Goal: Task Accomplishment & Management: Use online tool/utility

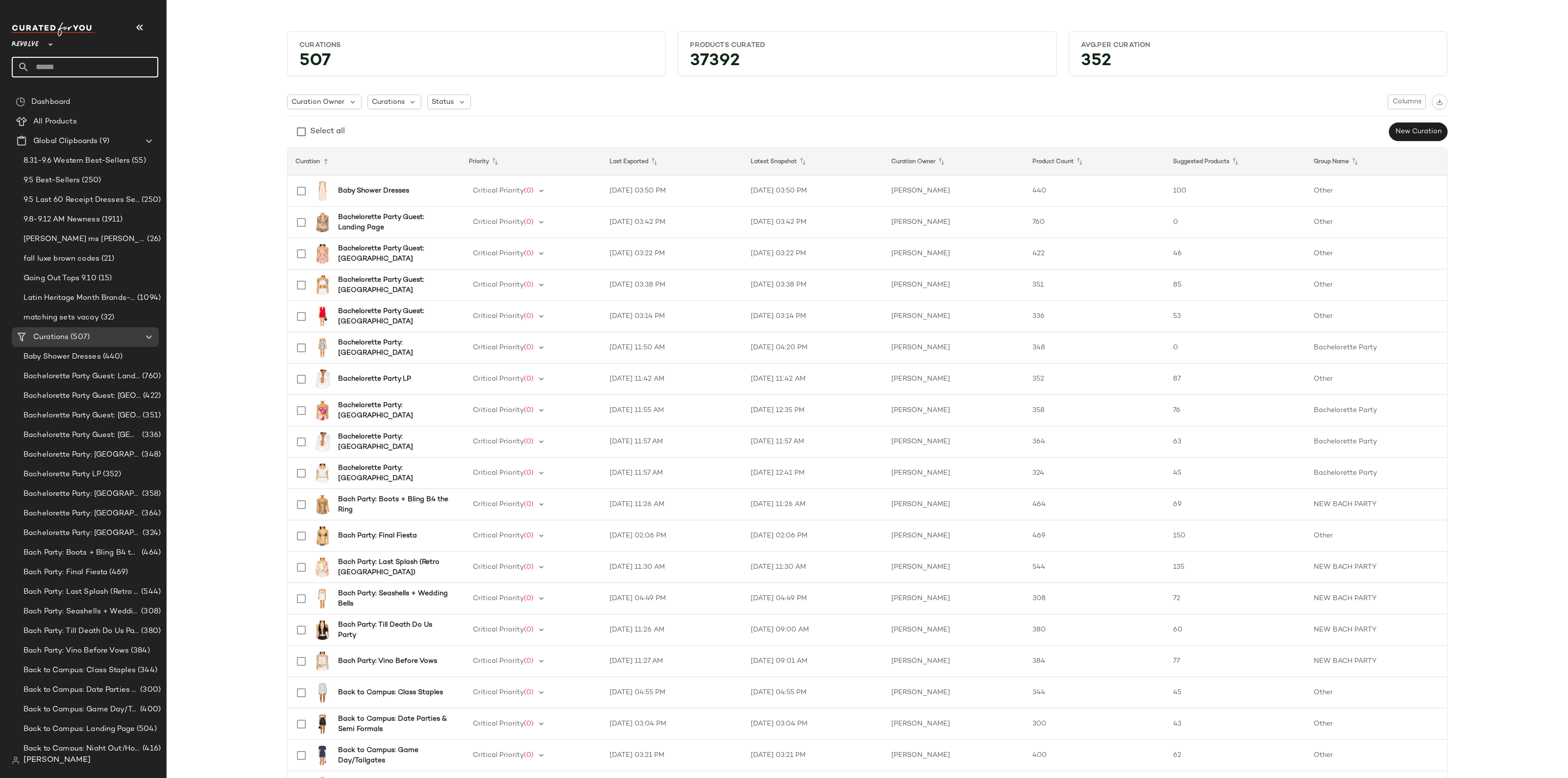
click at [41, 60] on input "text" at bounding box center [94, 67] width 129 height 21
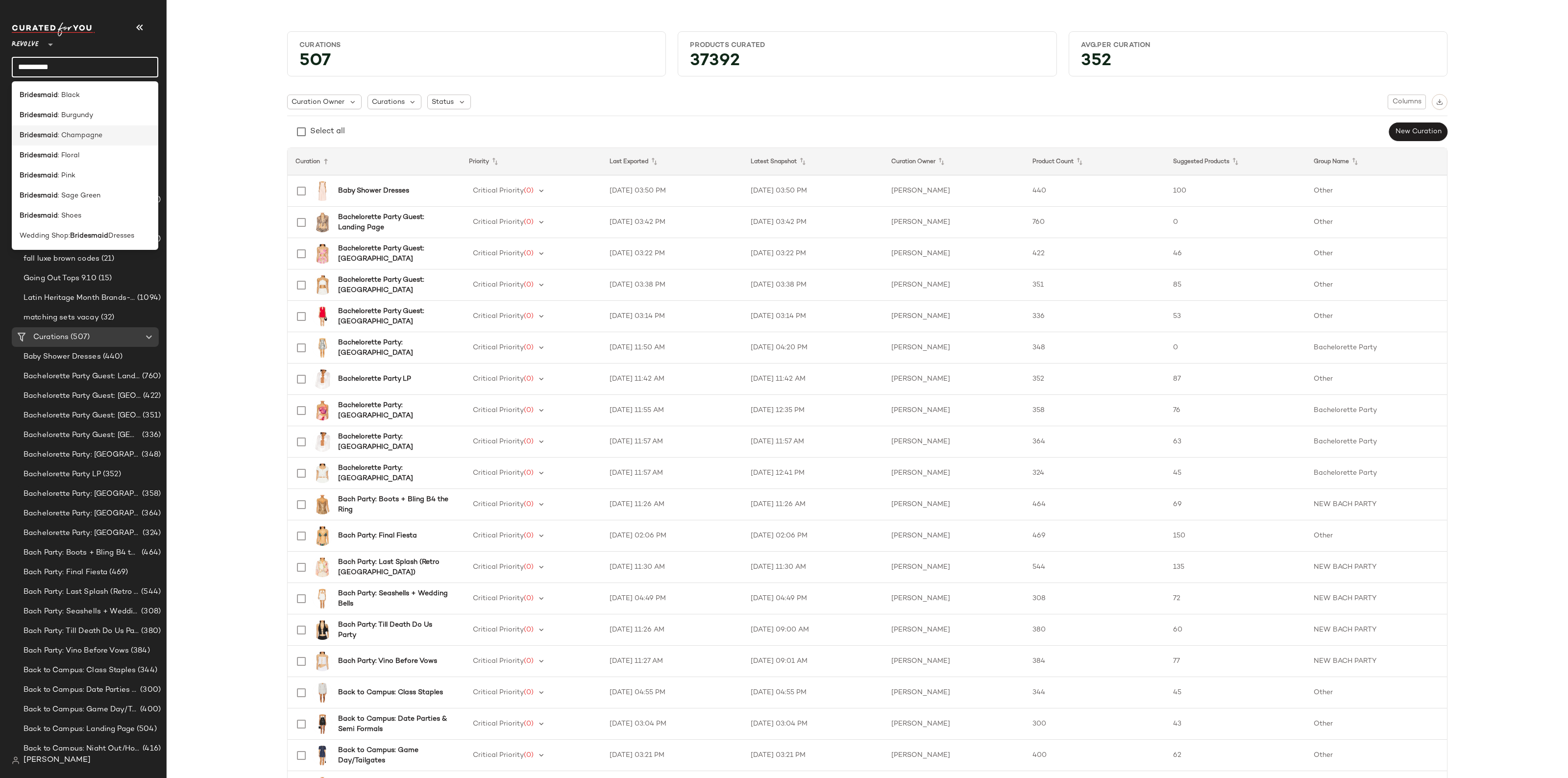
type input "**********"
click at [89, 138] on span ": Champagne" at bounding box center [80, 135] width 44 height 10
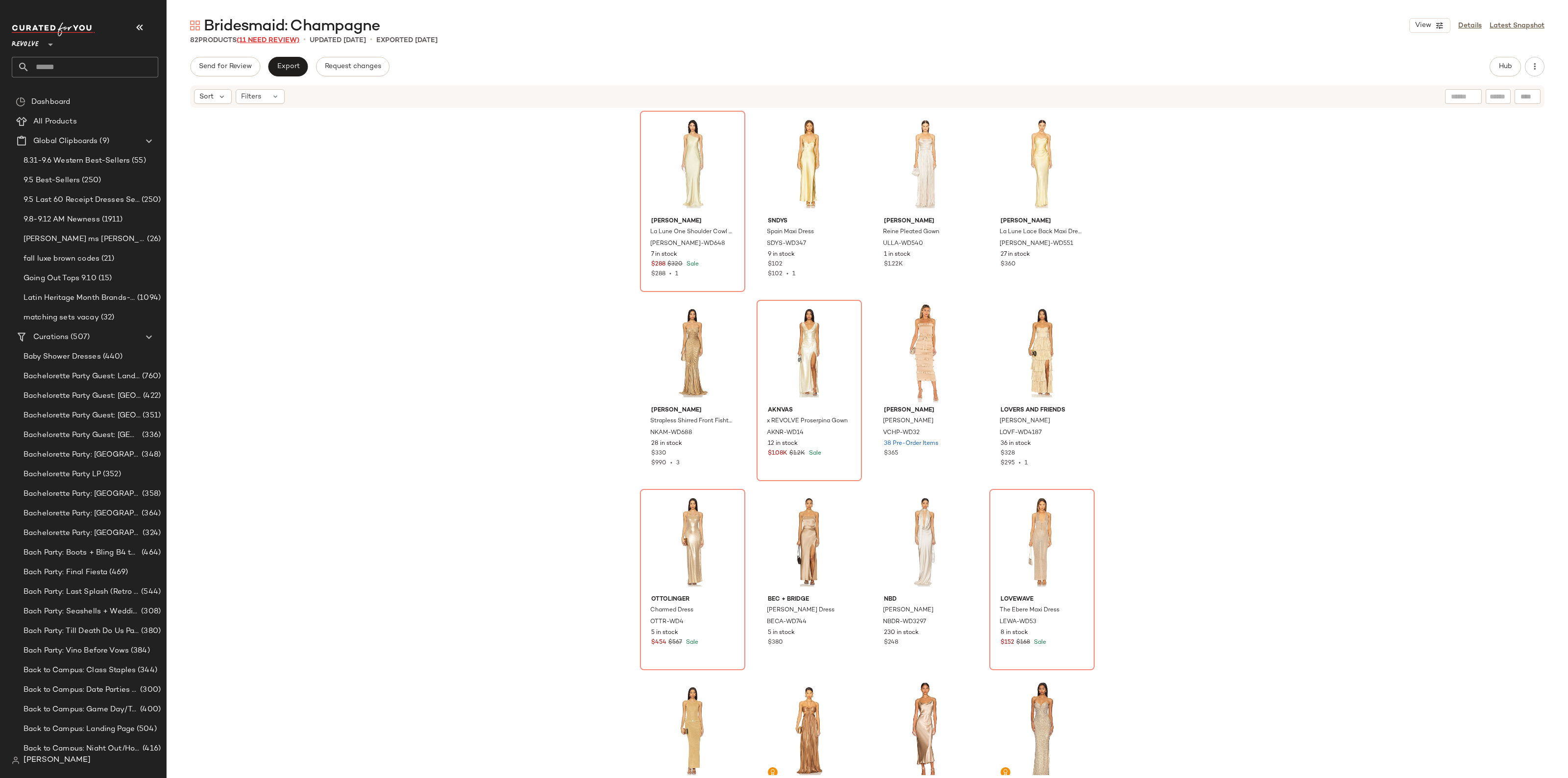
click at [260, 44] on span "(11 Need Review)" at bounding box center [268, 40] width 63 height 7
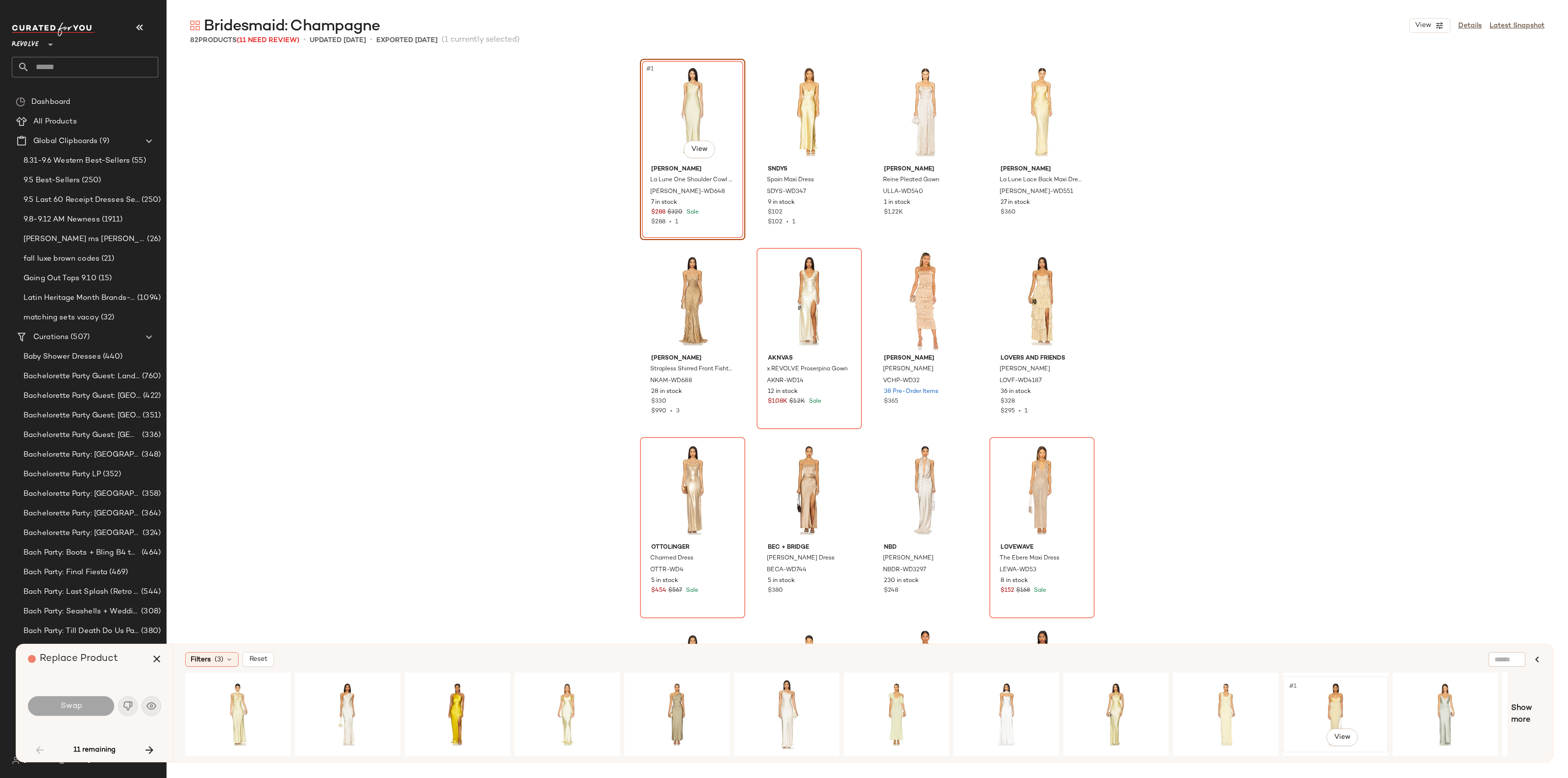
click at [1353, 708] on div "#1 View" at bounding box center [1335, 715] width 99 height 69
click at [1542, 661] on icon "button" at bounding box center [1537, 659] width 12 height 12
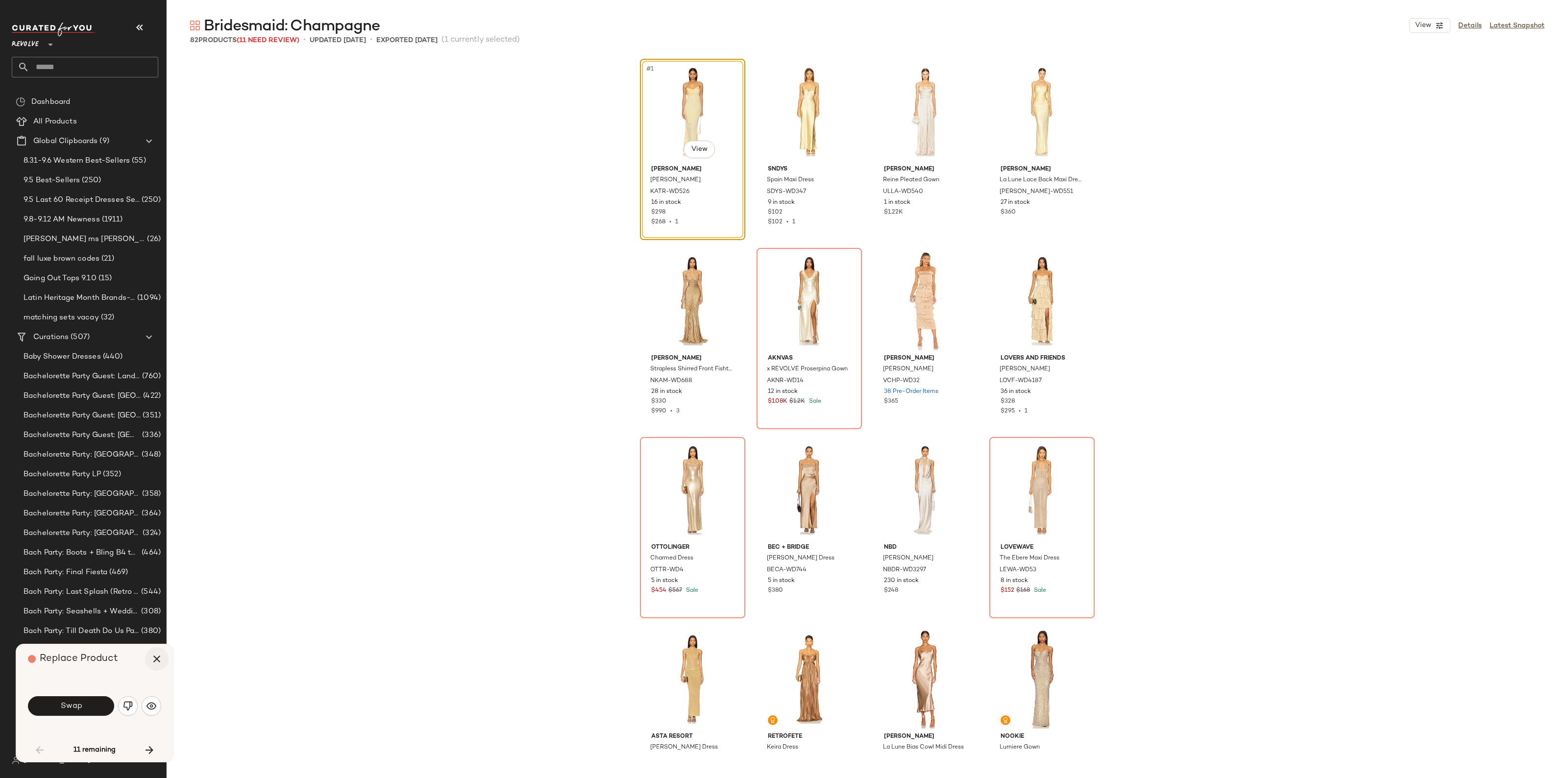
drag, startPoint x: 150, startPoint y: 659, endPoint x: 152, endPoint y: 652, distance: 7.3
click at [152, 657] on icon "button" at bounding box center [156, 659] width 12 height 12
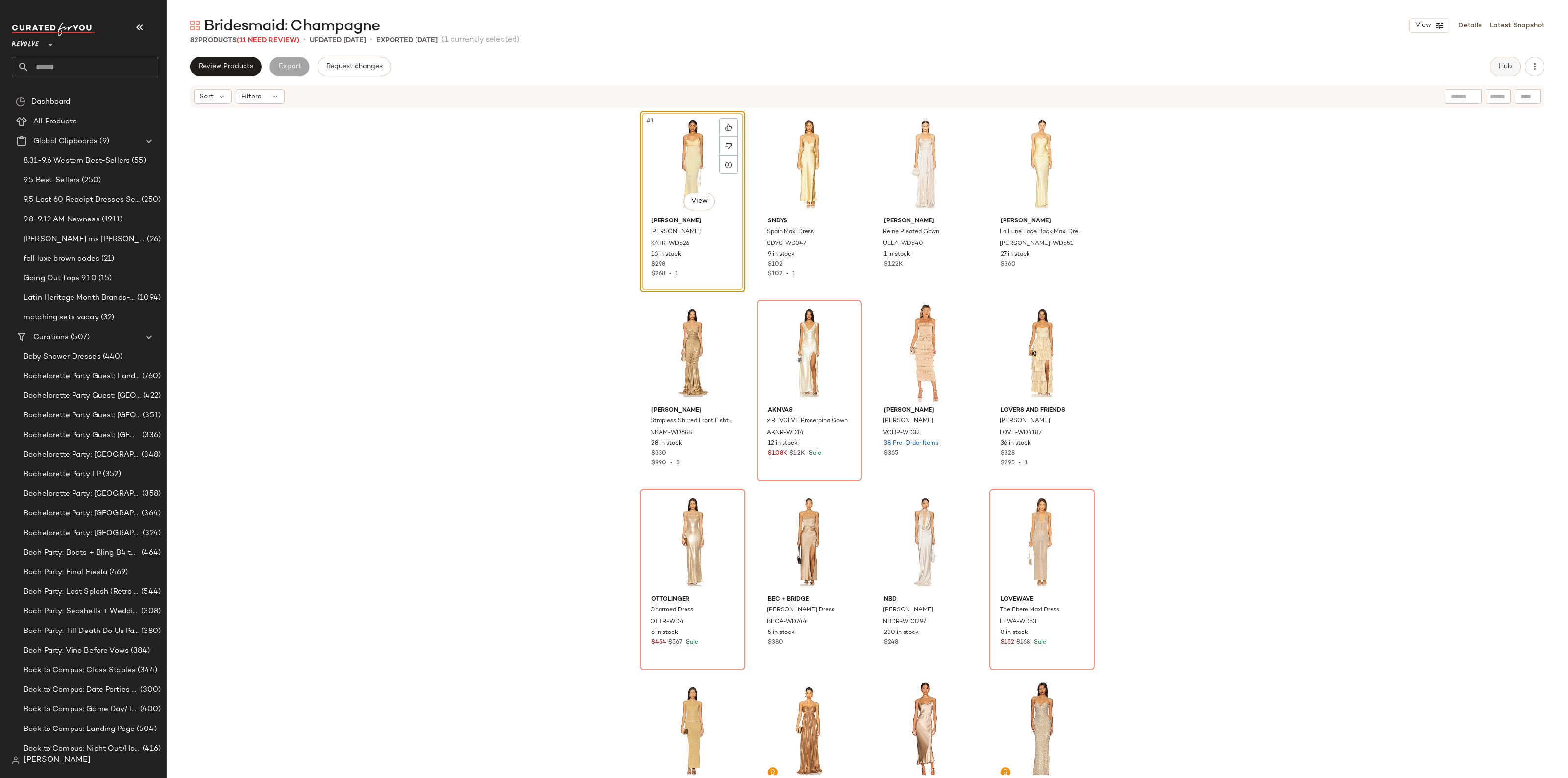
click at [1519, 70] on button "Hub" at bounding box center [1505, 66] width 32 height 19
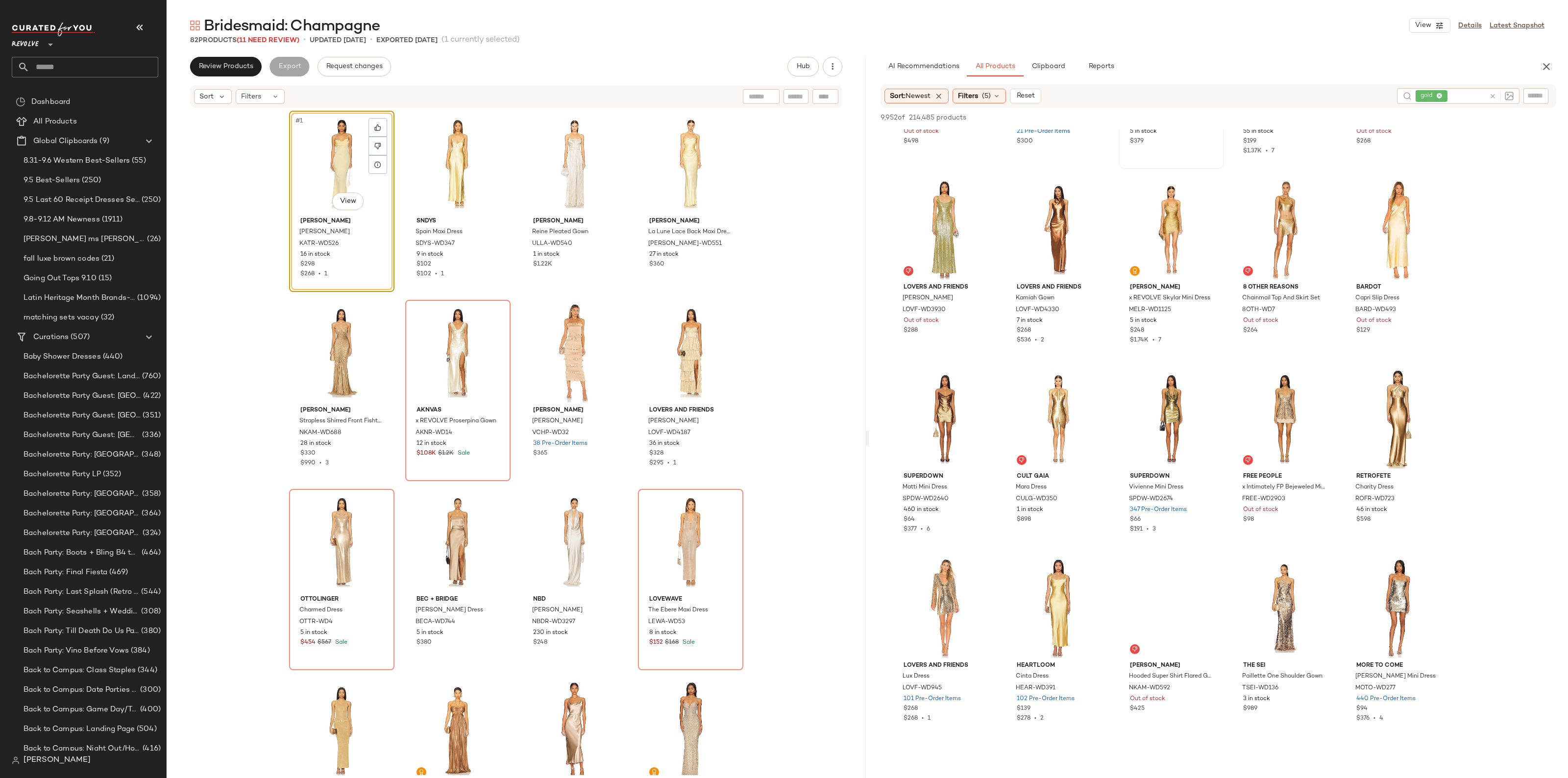
scroll to position [552, 0]
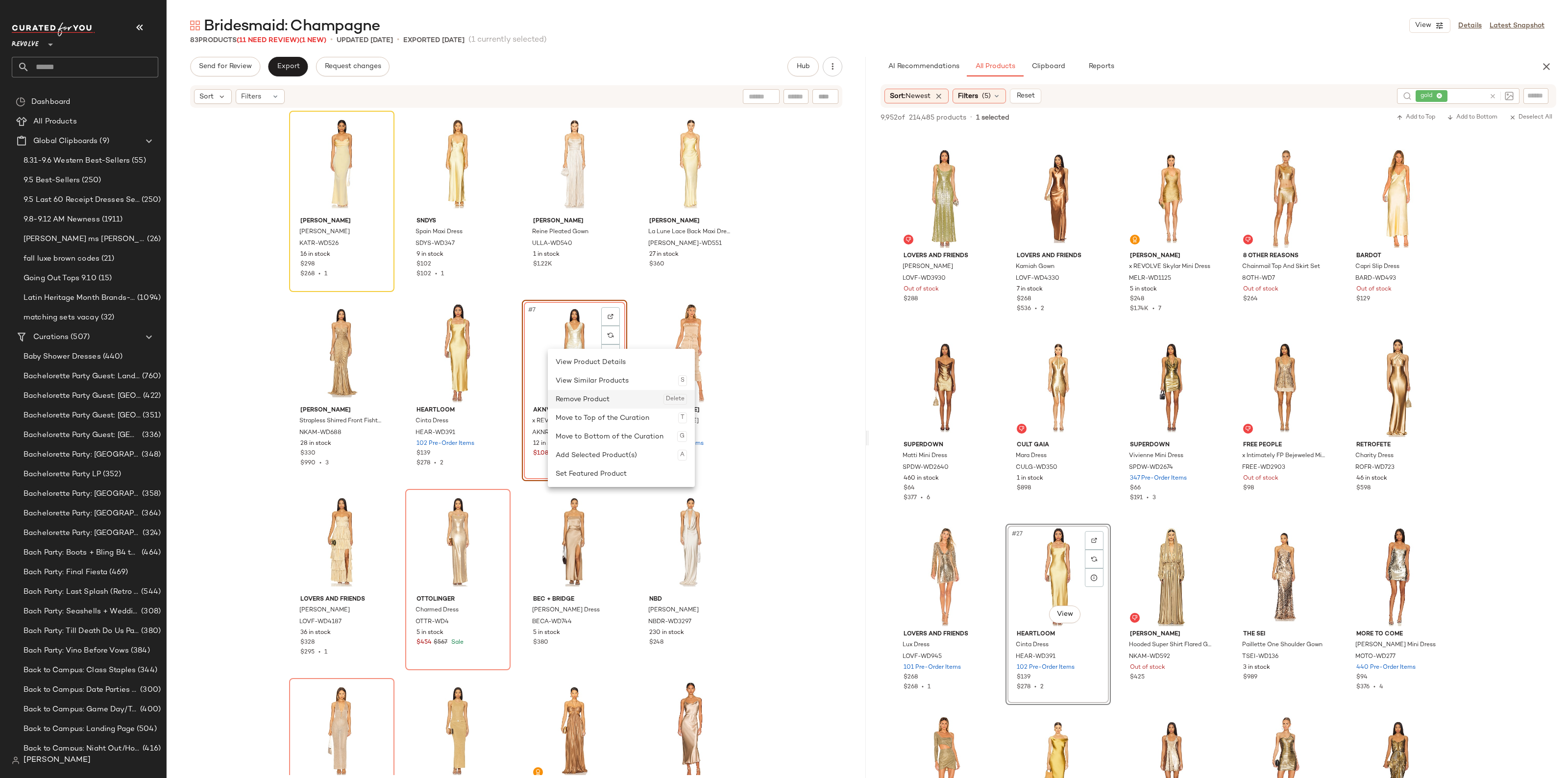
click at [609, 408] on div "Remove Product Delete" at bounding box center [621, 399] width 131 height 19
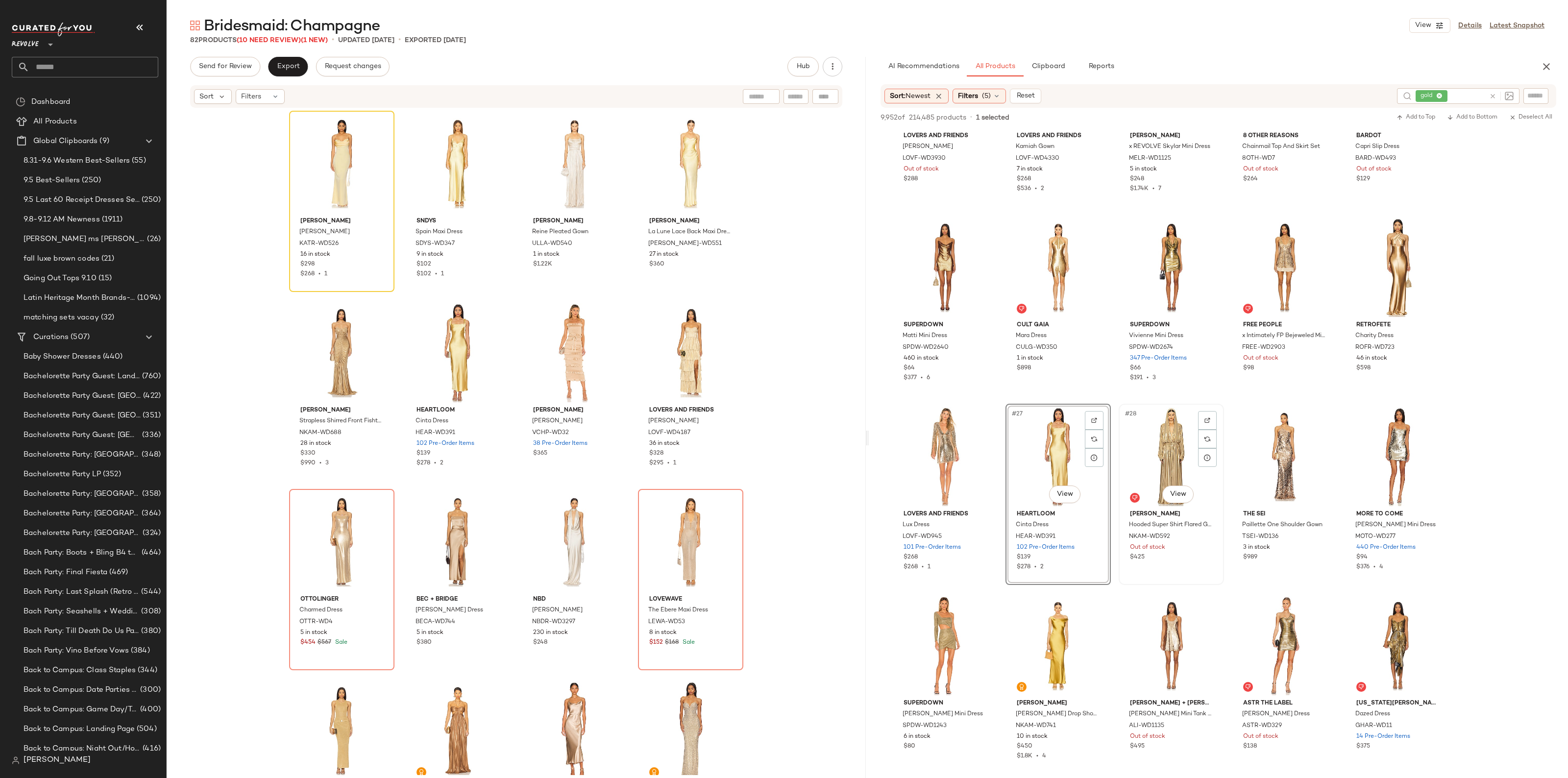
scroll to position [674, 0]
click at [248, 44] on span "(10 Need Review)" at bounding box center [268, 40] width 64 height 7
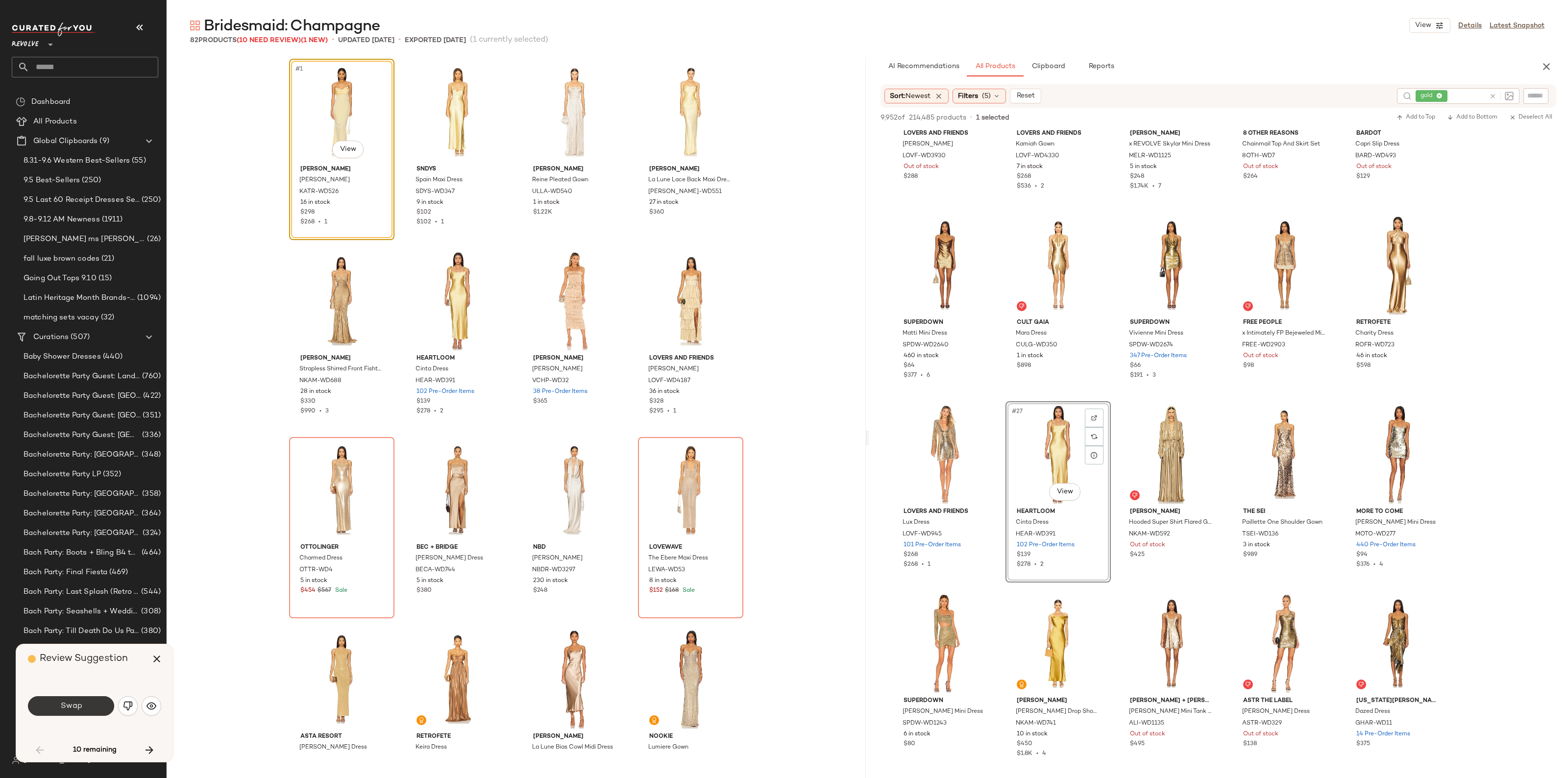
click at [66, 715] on button "Swap" at bounding box center [71, 706] width 86 height 19
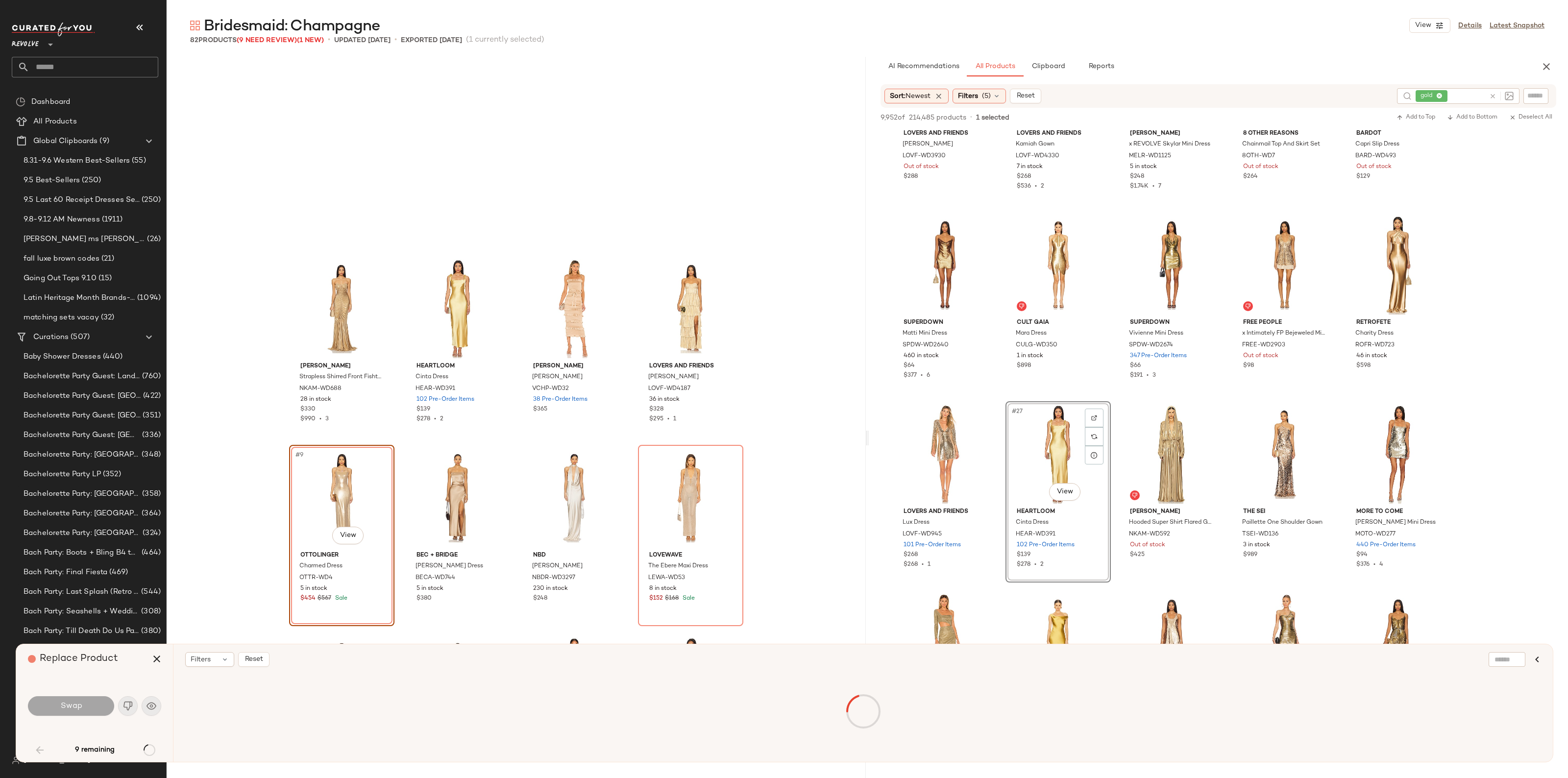
scroll to position [197, 0]
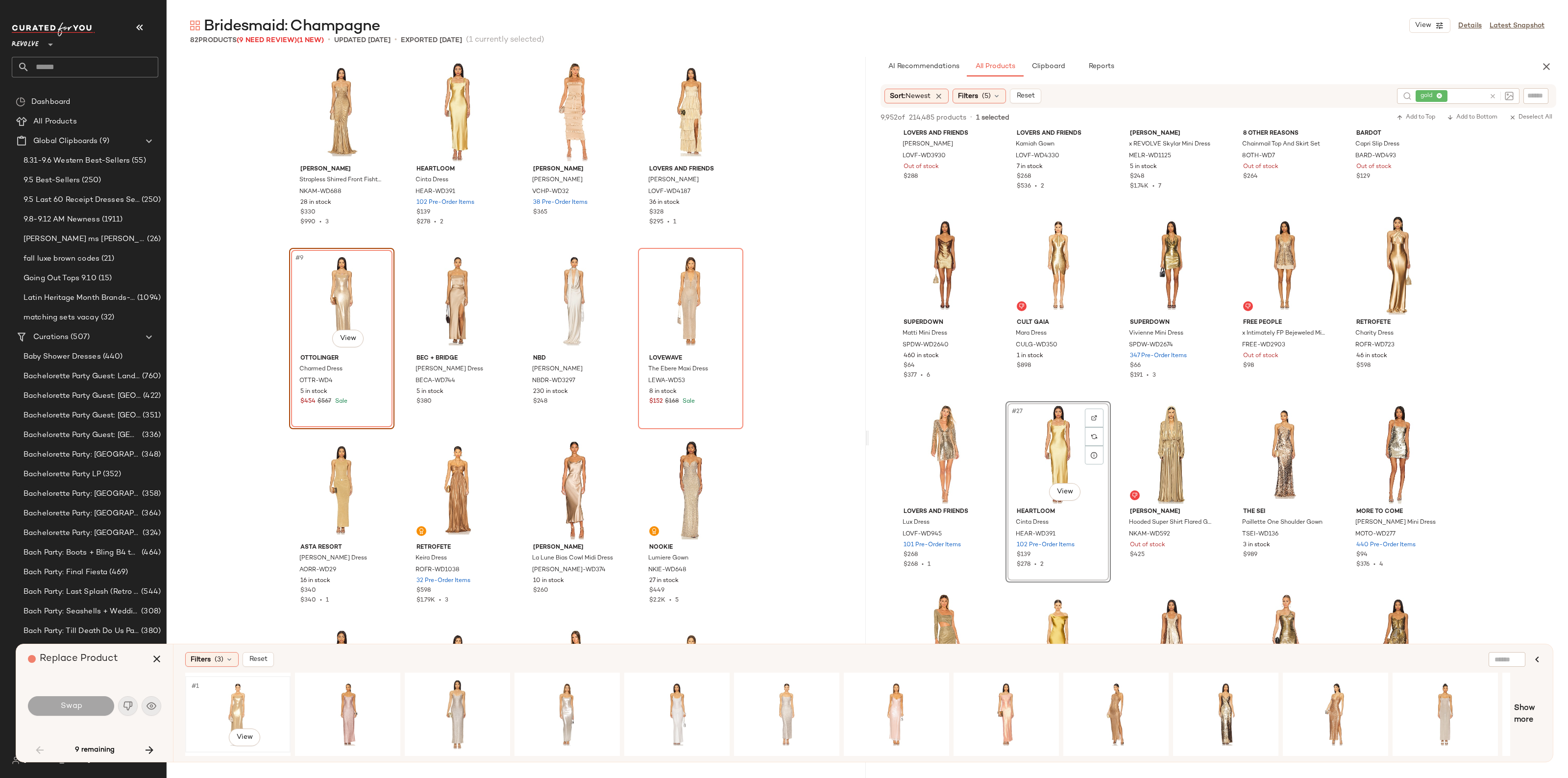
click at [257, 706] on div "#1 View" at bounding box center [238, 715] width 99 height 69
click at [72, 714] on button "Swap" at bounding box center [71, 706] width 86 height 19
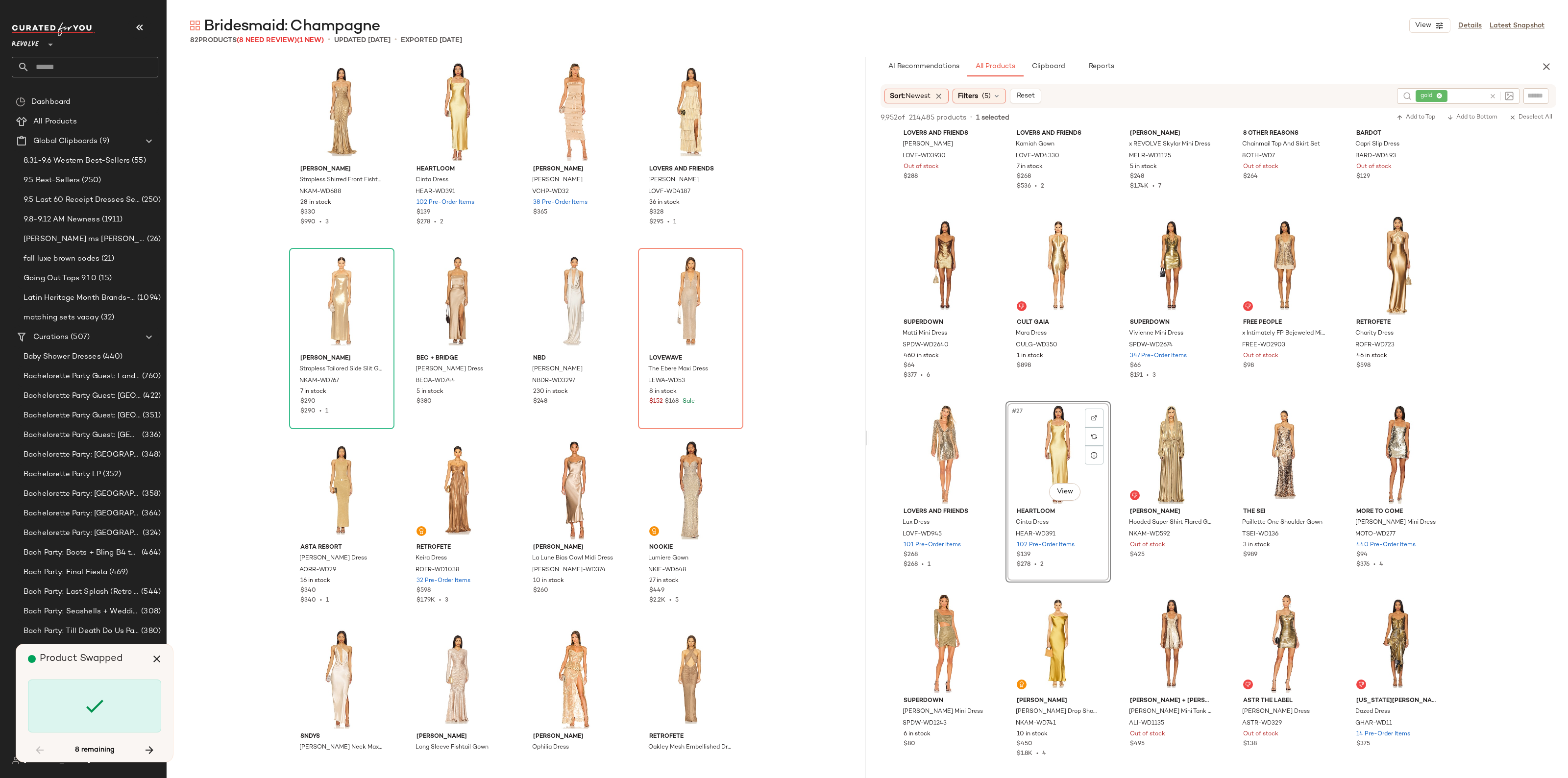
scroll to position [189, 0]
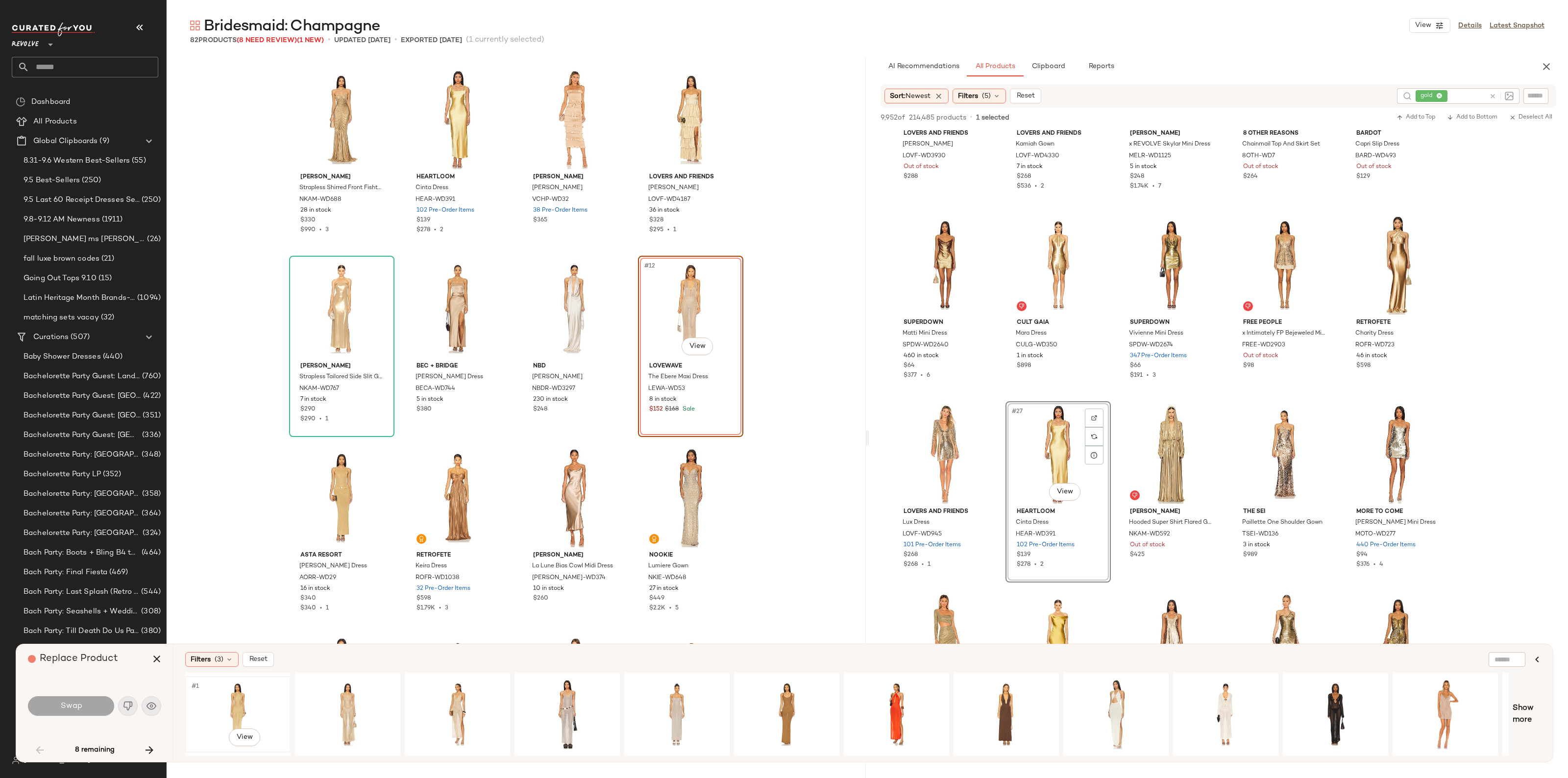
click at [265, 706] on div "#1 View" at bounding box center [238, 715] width 99 height 69
click at [99, 713] on button "Swap" at bounding box center [71, 706] width 86 height 19
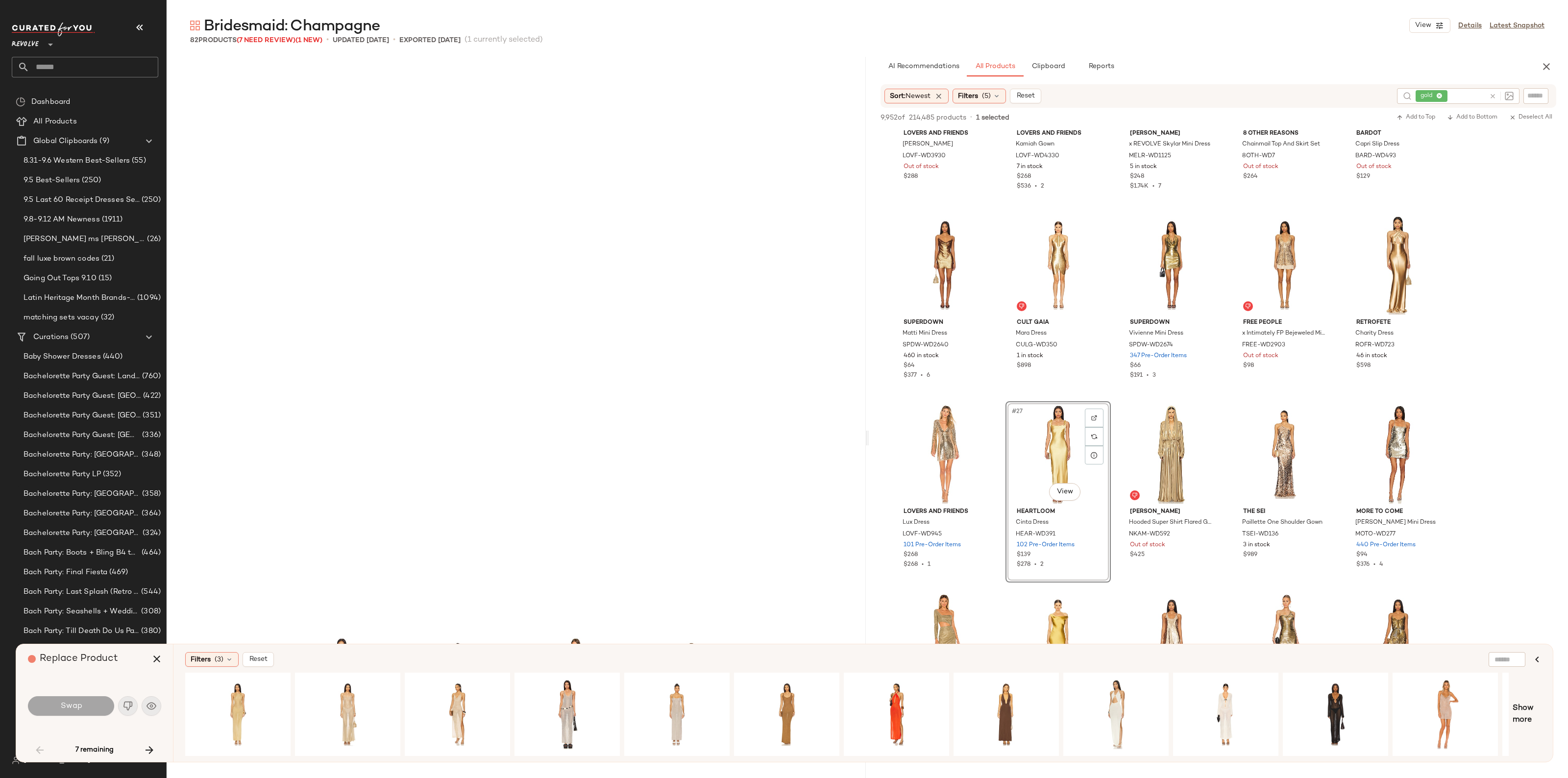
scroll to position [756, 0]
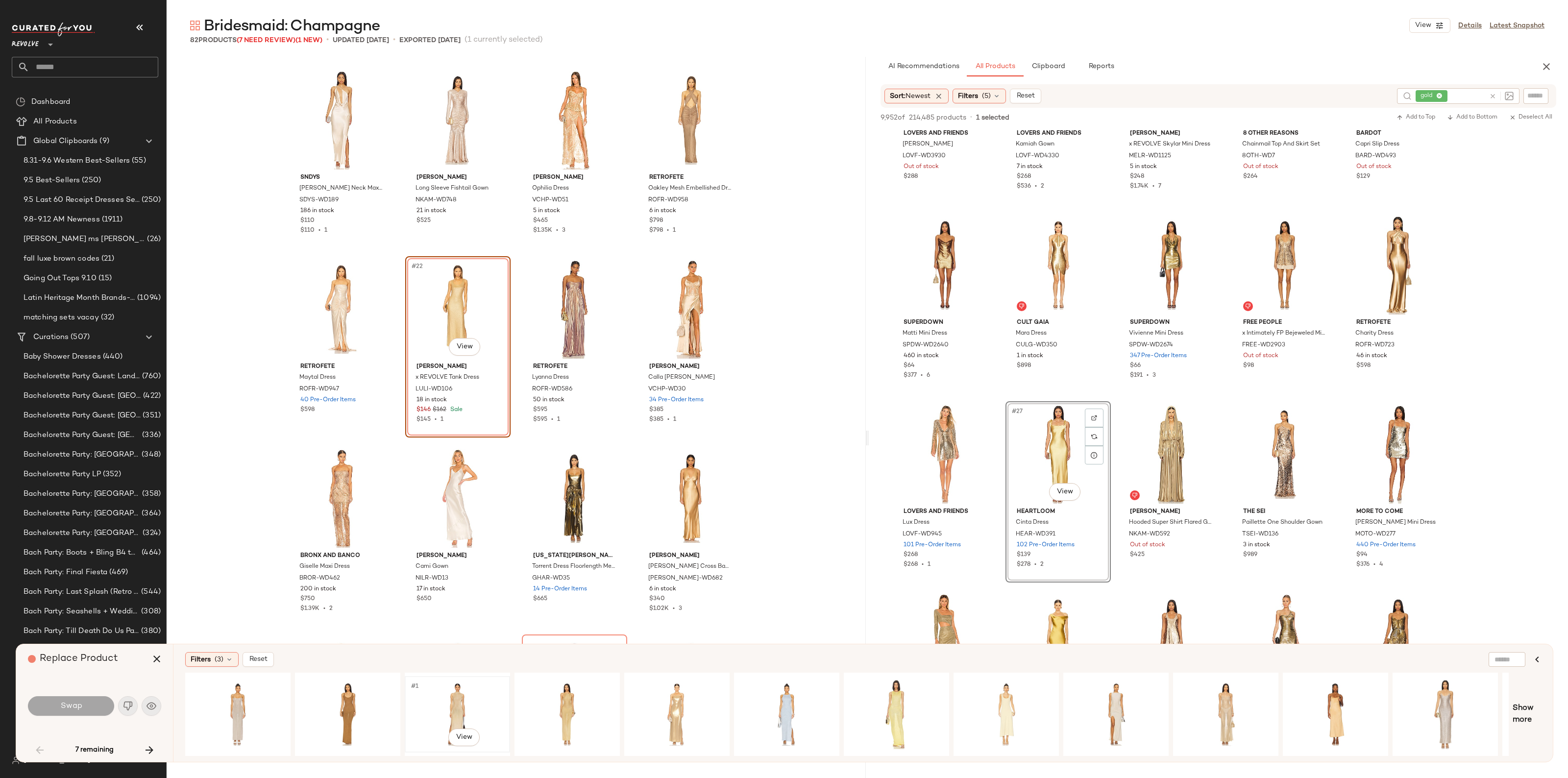
click at [450, 708] on div "#1 View" at bounding box center [458, 715] width 99 height 69
click at [80, 704] on span "Swap" at bounding box center [71, 706] width 22 height 9
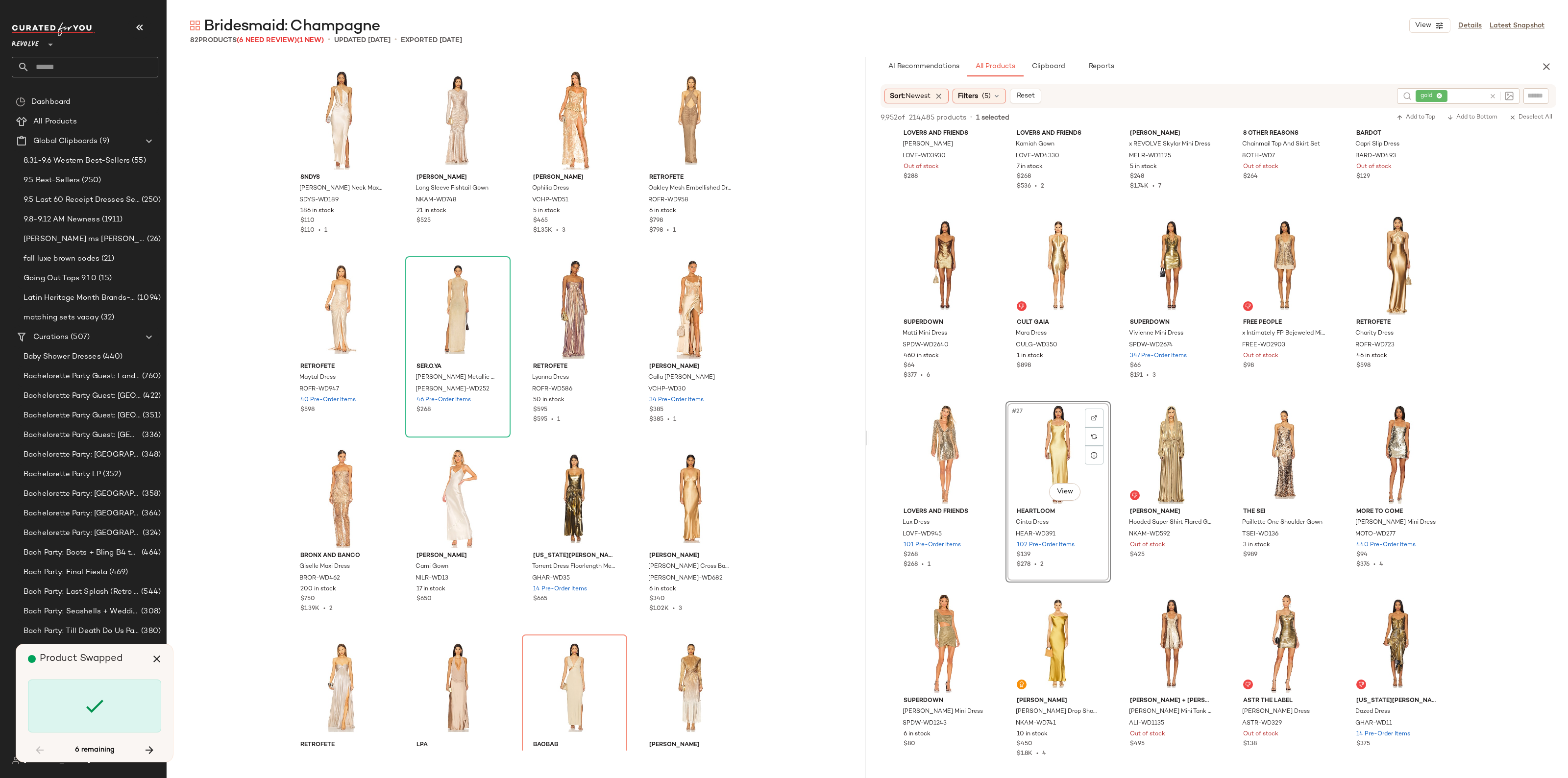
scroll to position [1135, 0]
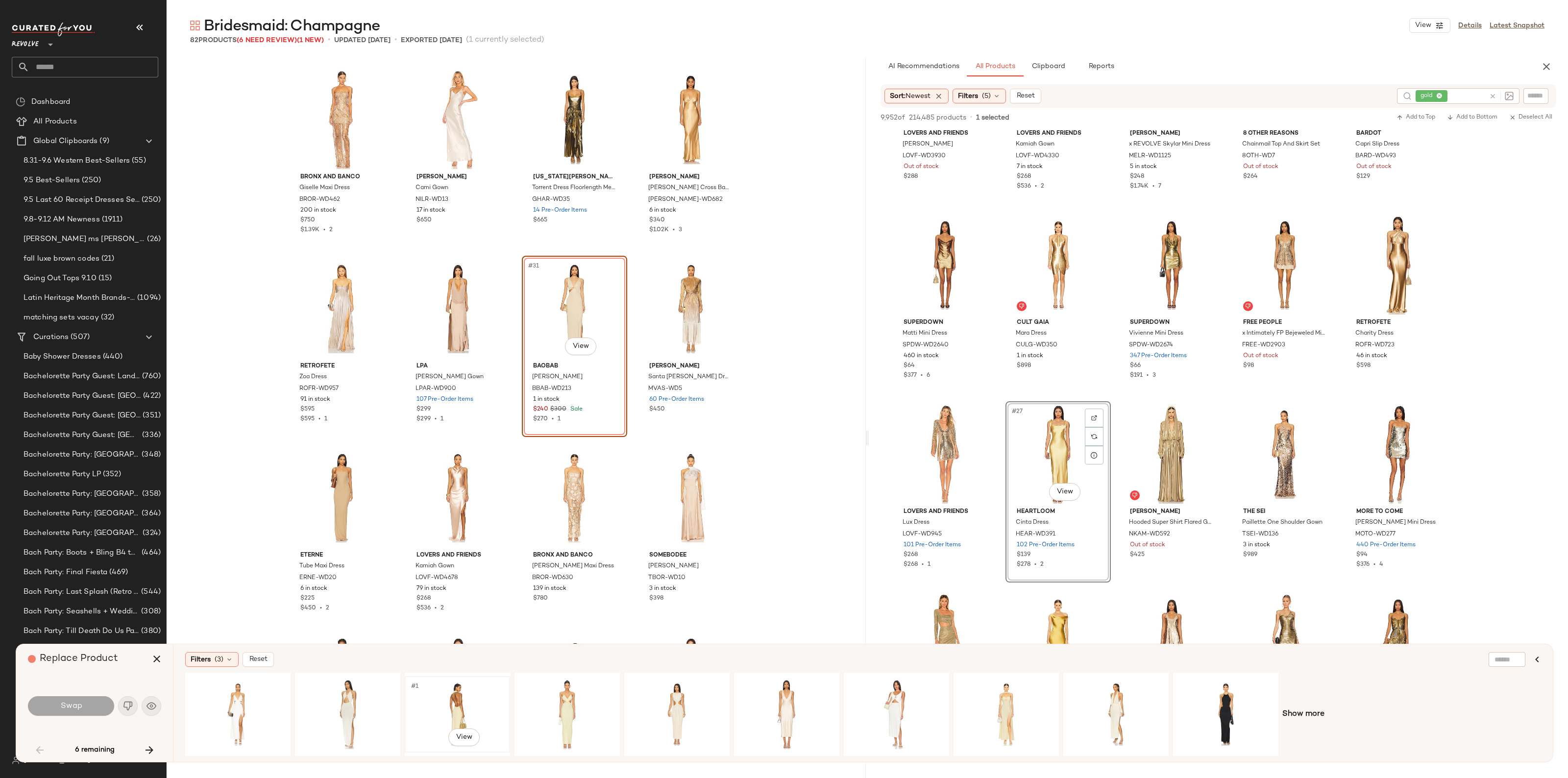
click at [458, 707] on div "#1 View" at bounding box center [458, 715] width 99 height 69
click at [1001, 711] on div "#1 View" at bounding box center [1006, 715] width 99 height 69
click at [72, 699] on button "Swap" at bounding box center [71, 706] width 86 height 19
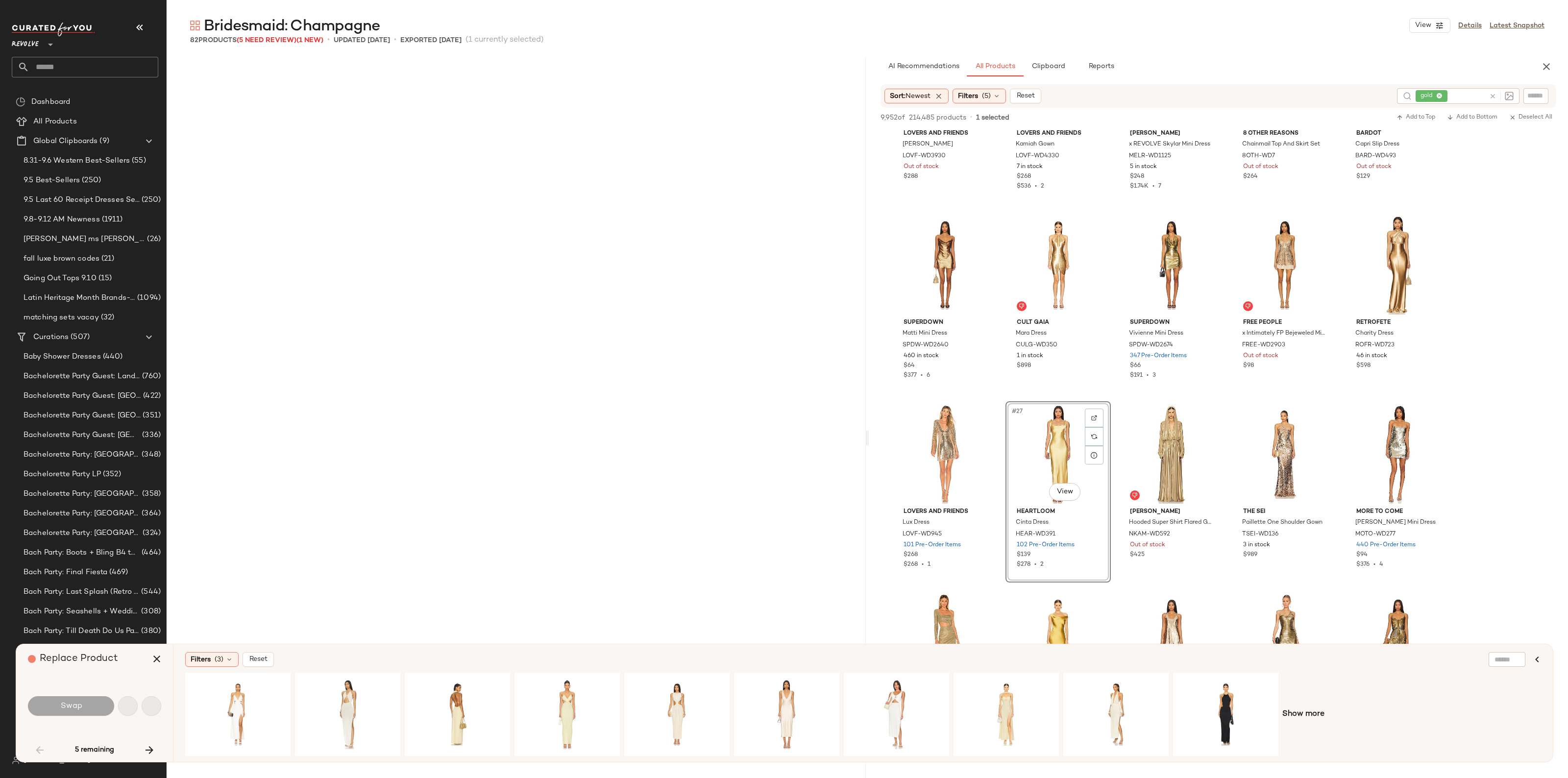
scroll to position [2648, 0]
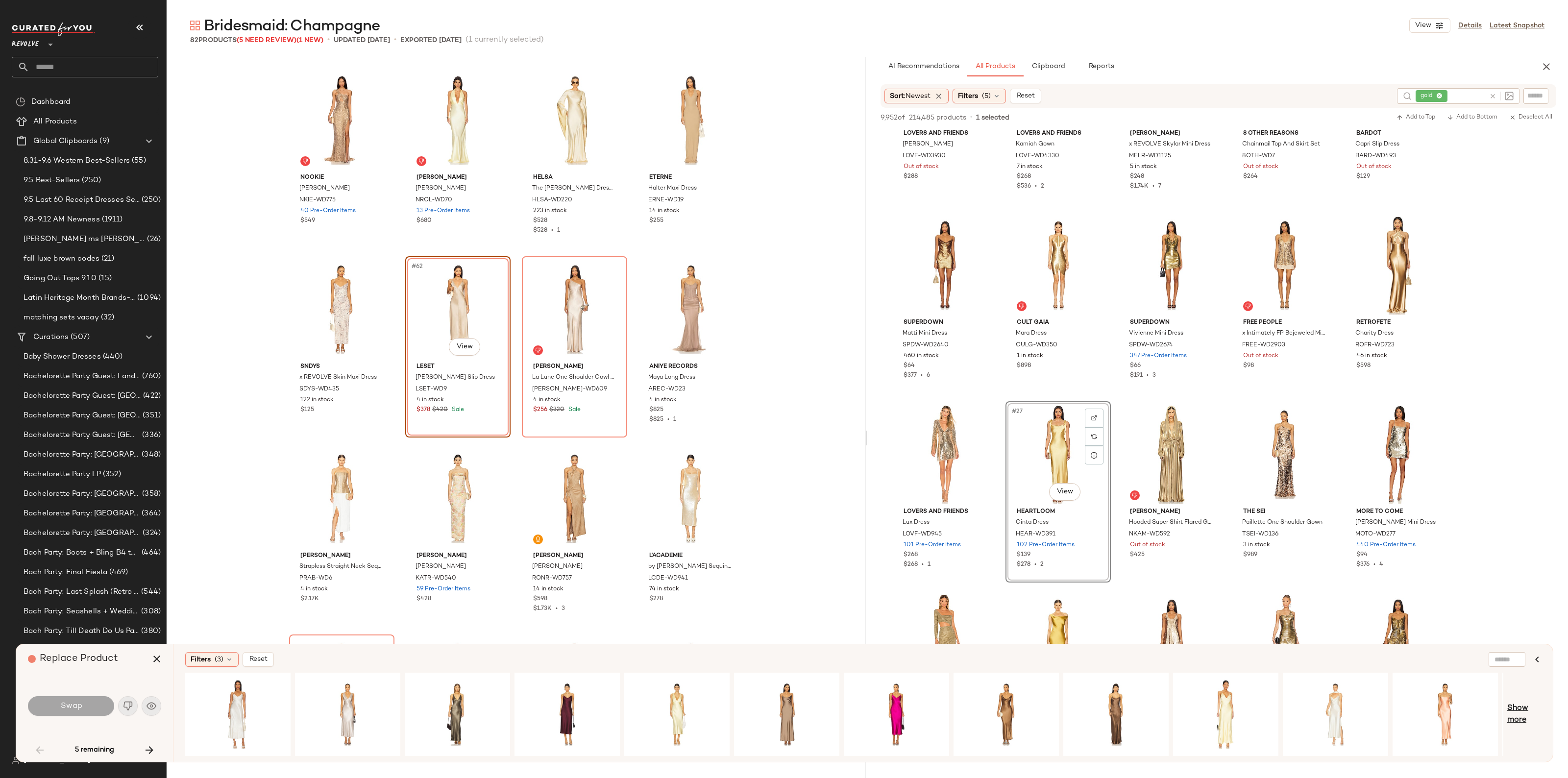
click at [1510, 705] on span "Show more" at bounding box center [1524, 714] width 34 height 24
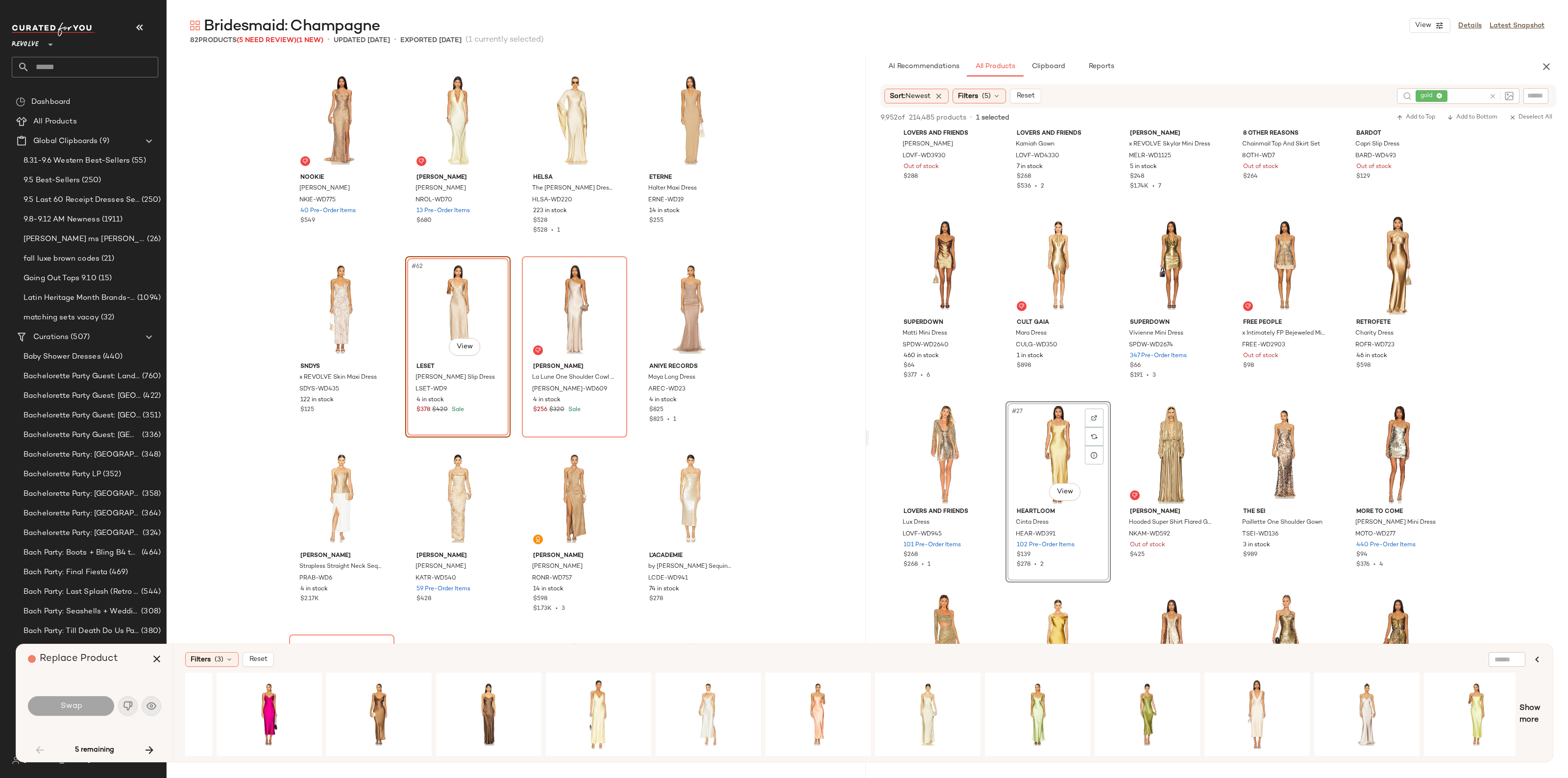
scroll to position [0, 1079]
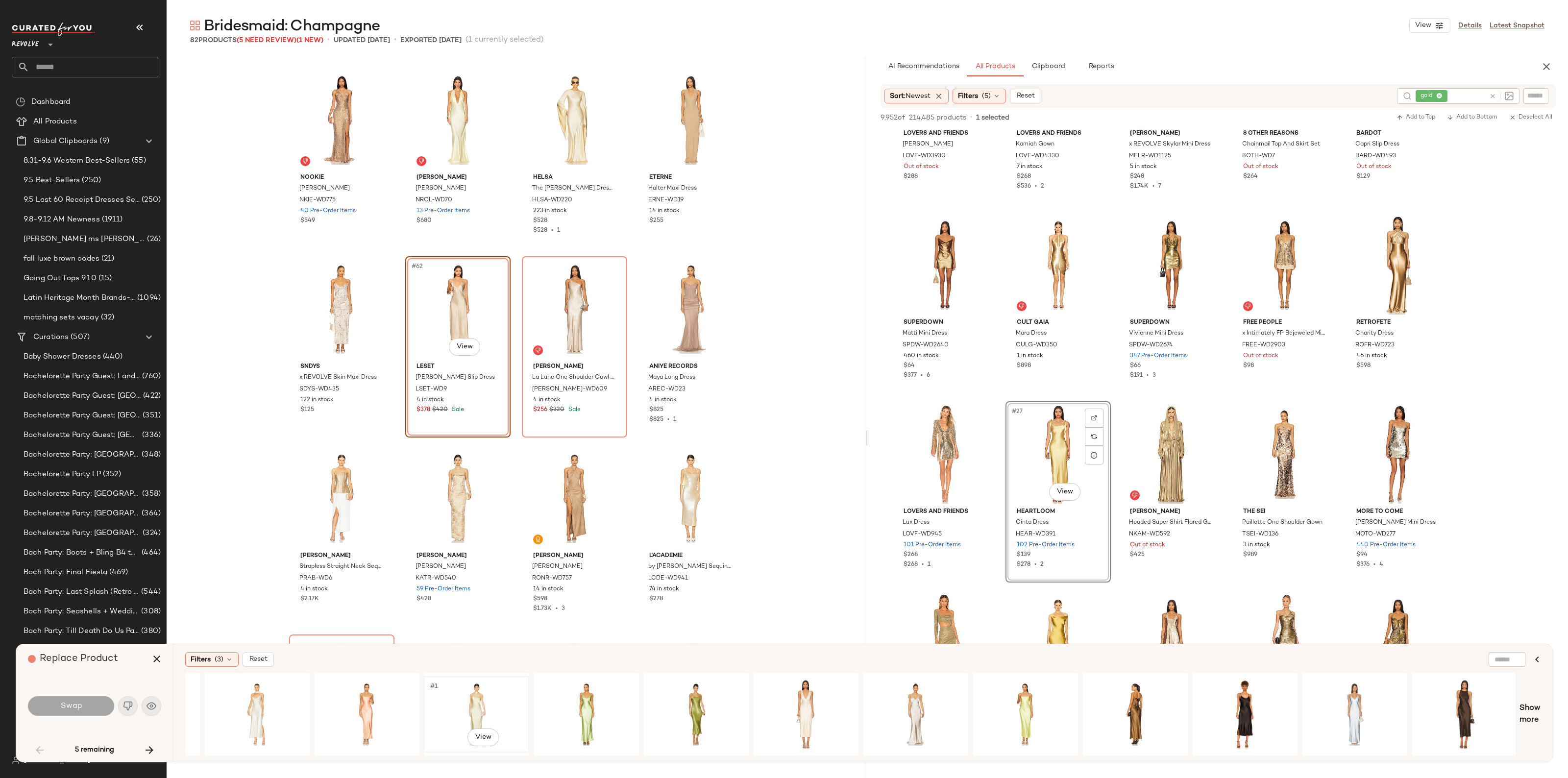
click at [474, 704] on div "#1 View" at bounding box center [477, 715] width 99 height 69
click at [84, 708] on button "Swap" at bounding box center [71, 706] width 86 height 19
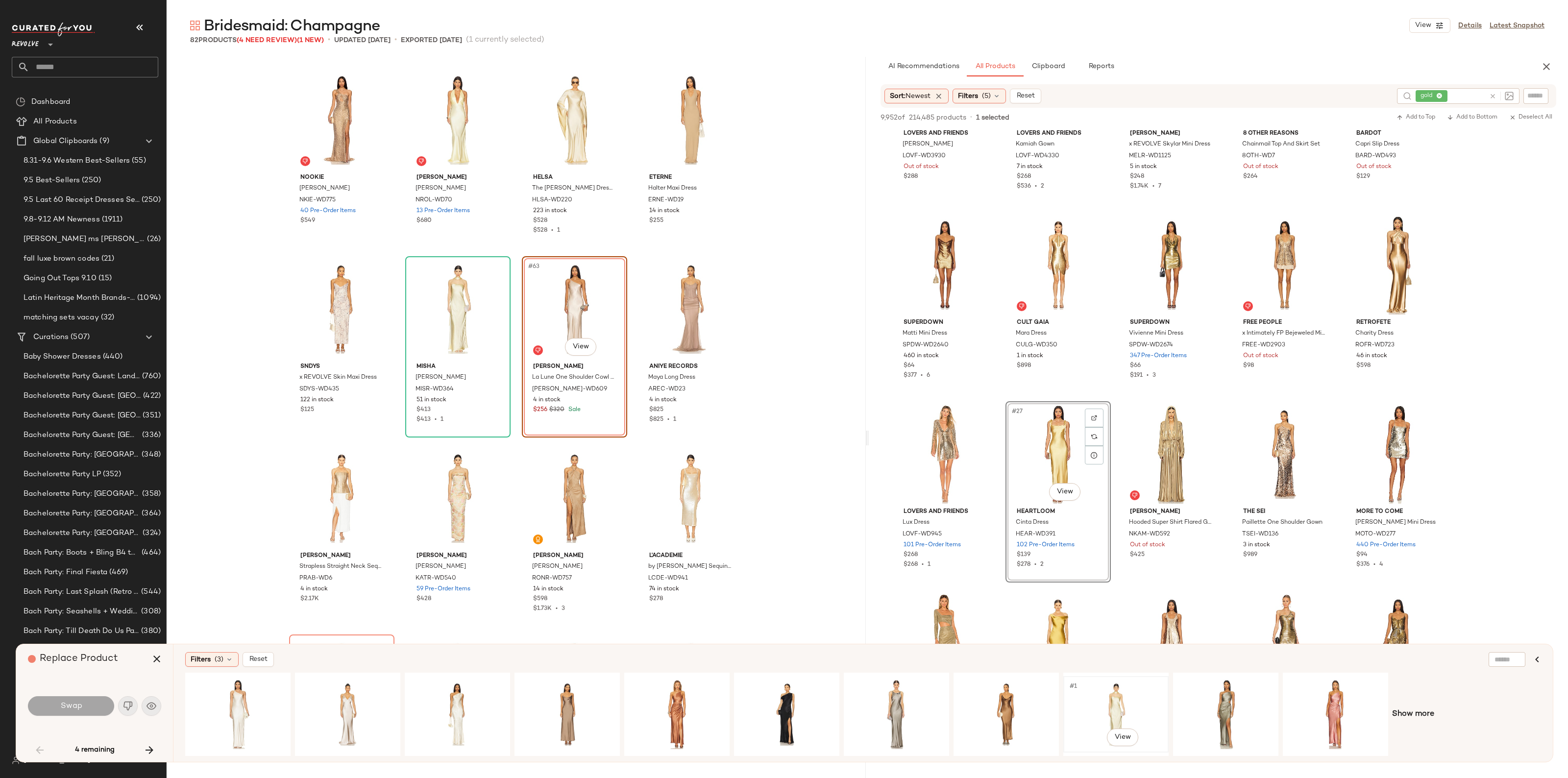
click at [1113, 722] on div "#1 View" at bounding box center [1116, 715] width 99 height 69
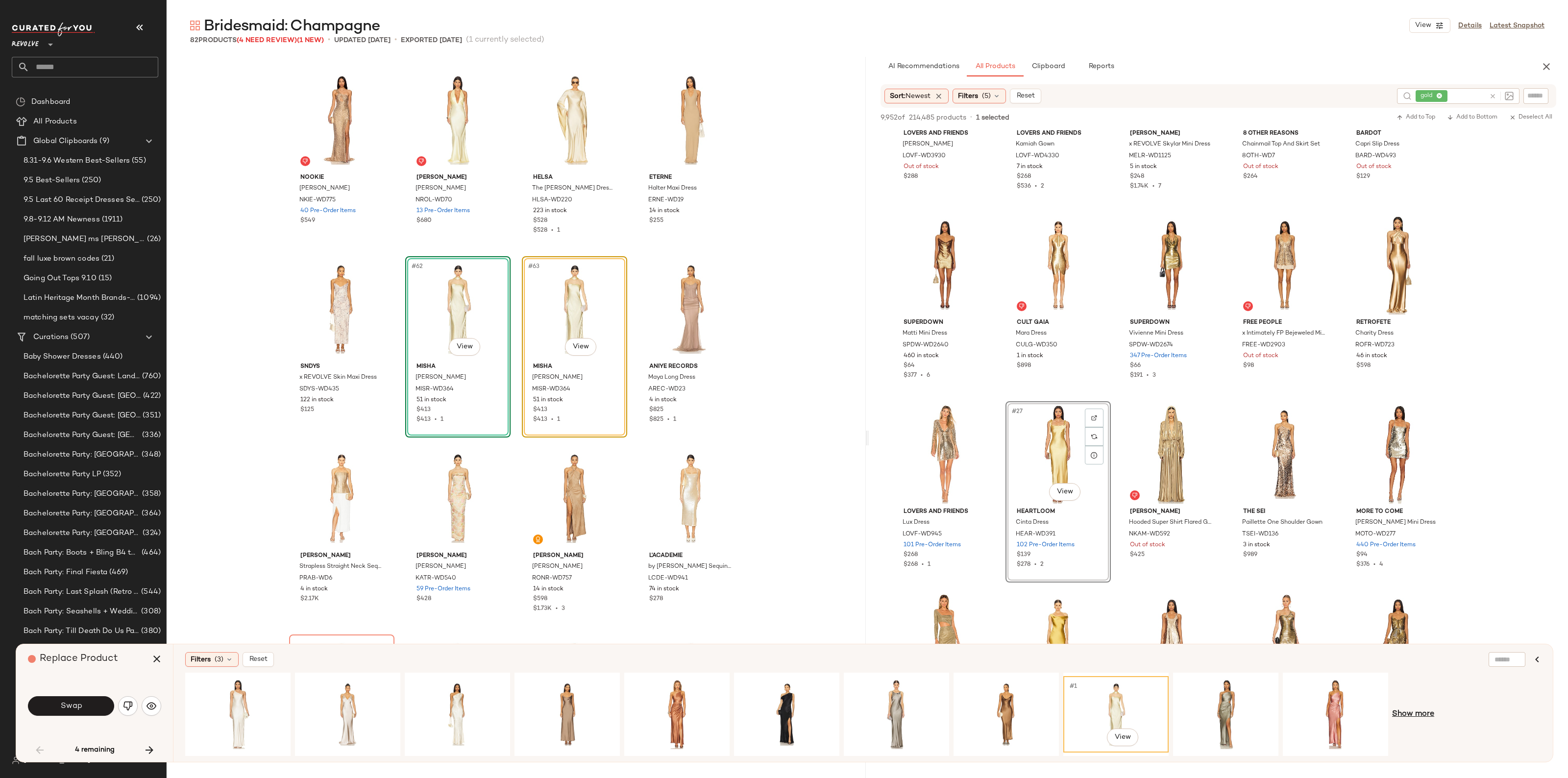
click at [1409, 715] on span "Show more" at bounding box center [1413, 714] width 42 height 12
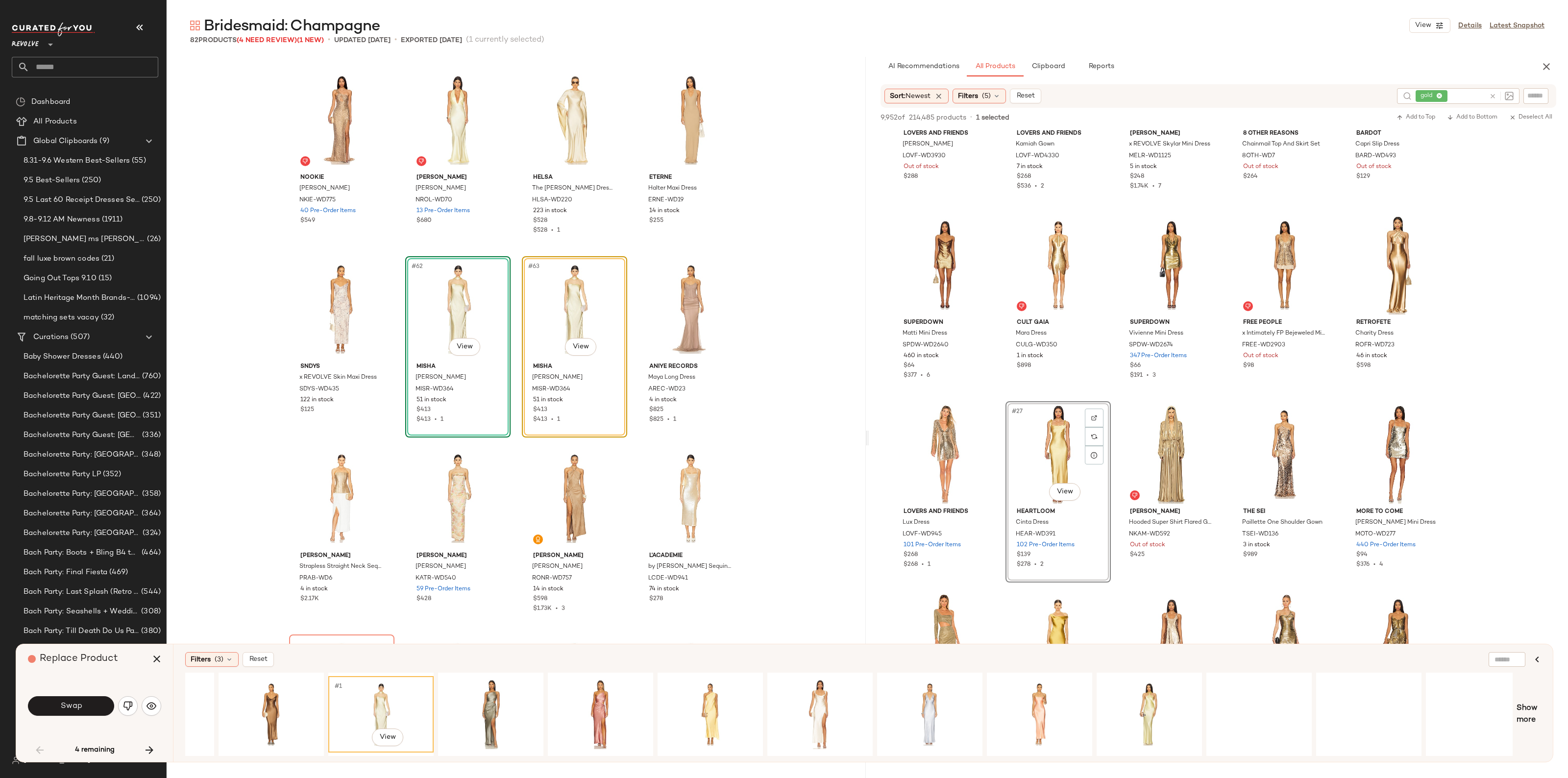
scroll to position [0, 973]
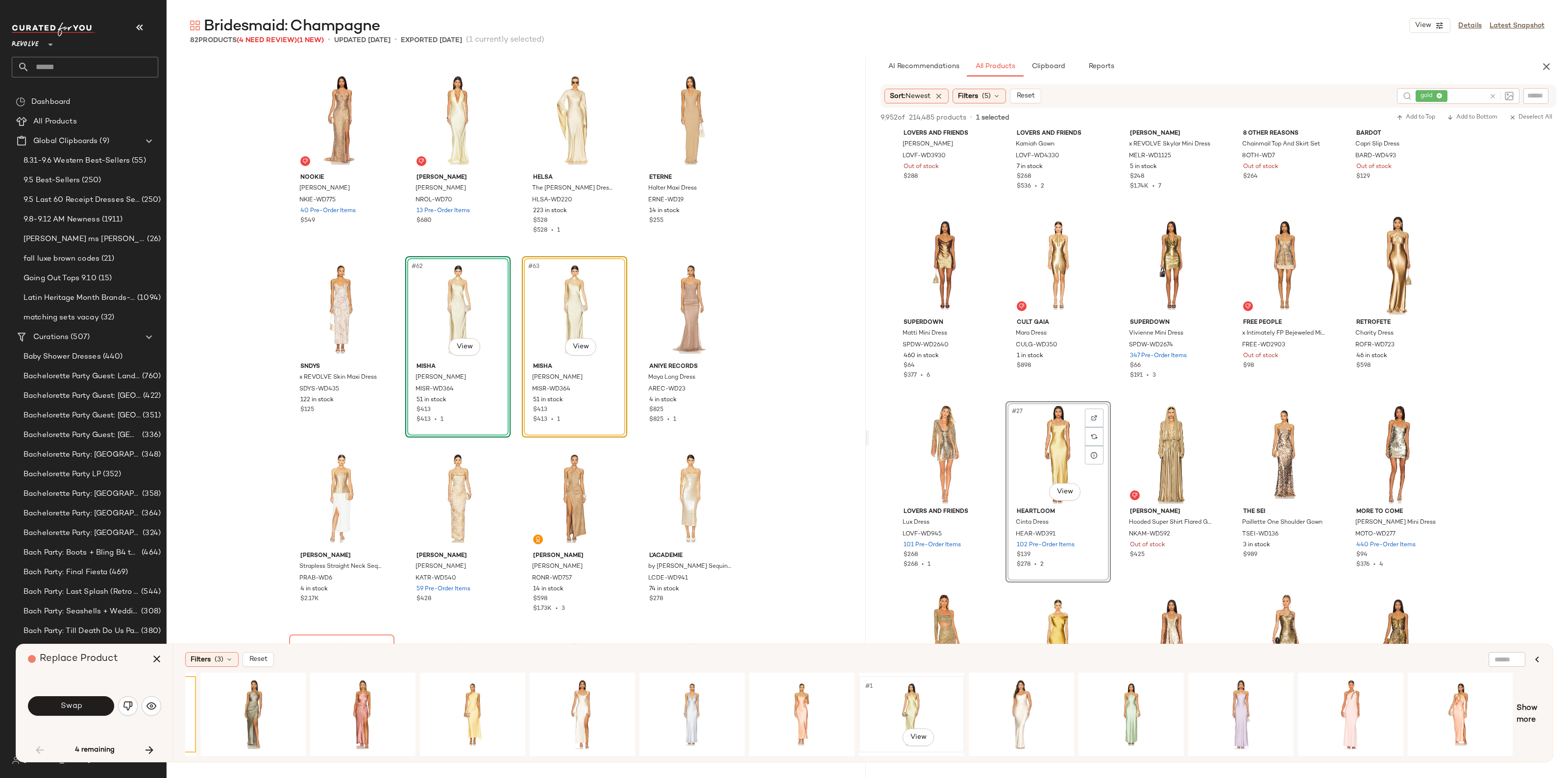
click at [947, 719] on div "#1 View" at bounding box center [912, 715] width 99 height 69
click at [599, 707] on div "#1 View" at bounding box center [583, 715] width 99 height 69
click at [86, 713] on button "Swap" at bounding box center [71, 706] width 86 height 19
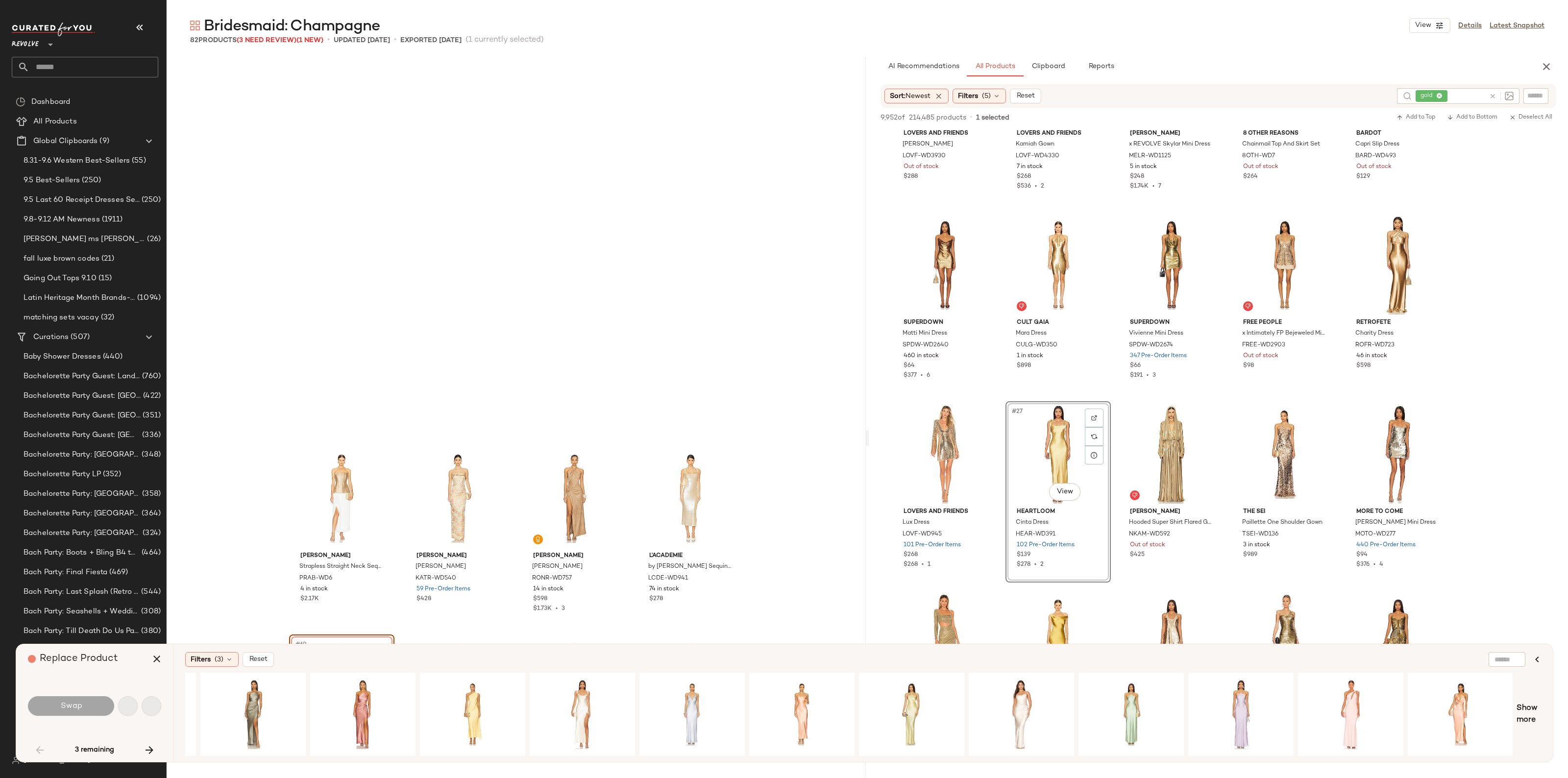
scroll to position [3027, 0]
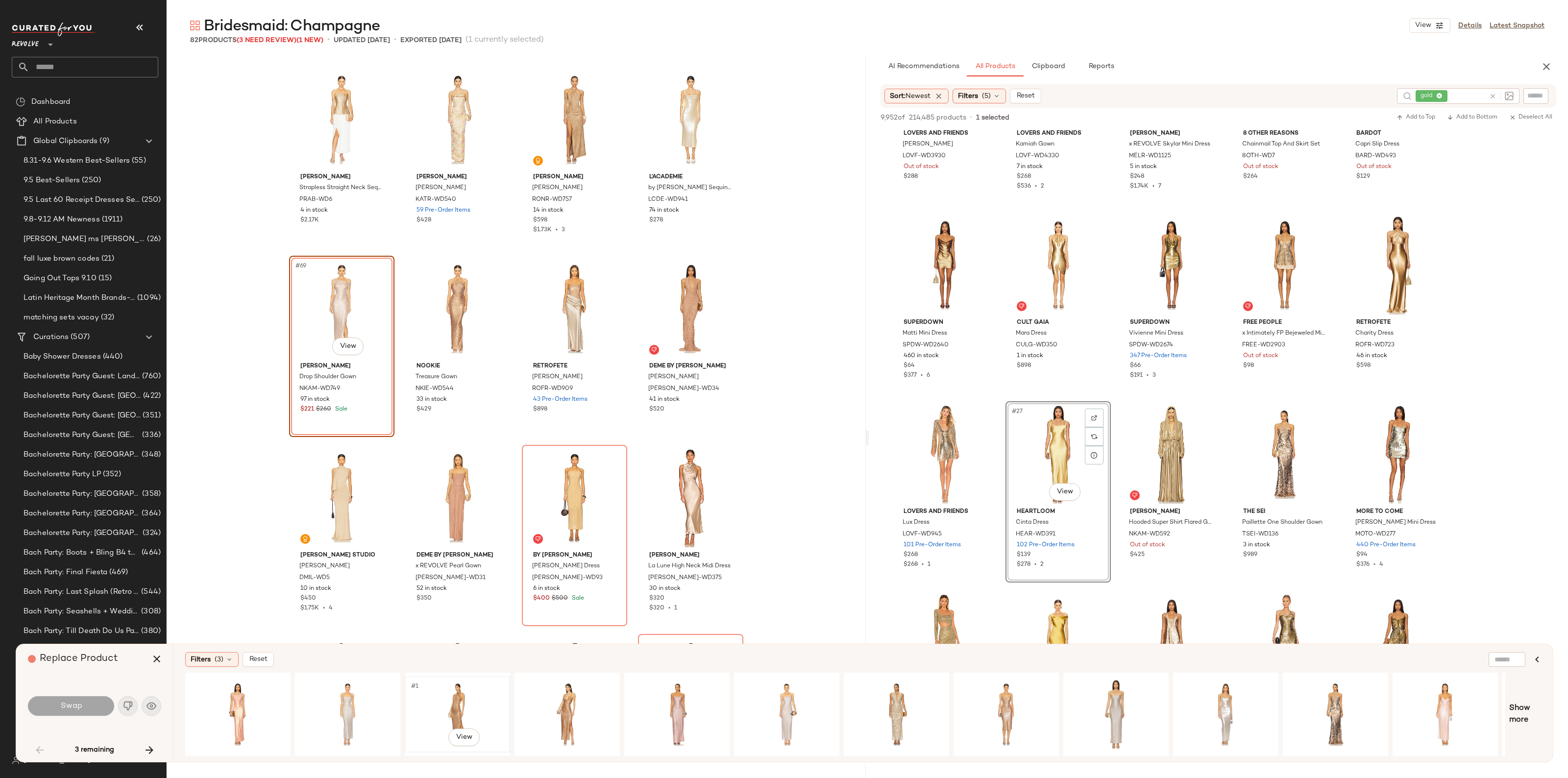
click at [472, 712] on div "#1 View" at bounding box center [458, 715] width 99 height 69
click at [102, 707] on button "Swap" at bounding box center [71, 706] width 86 height 19
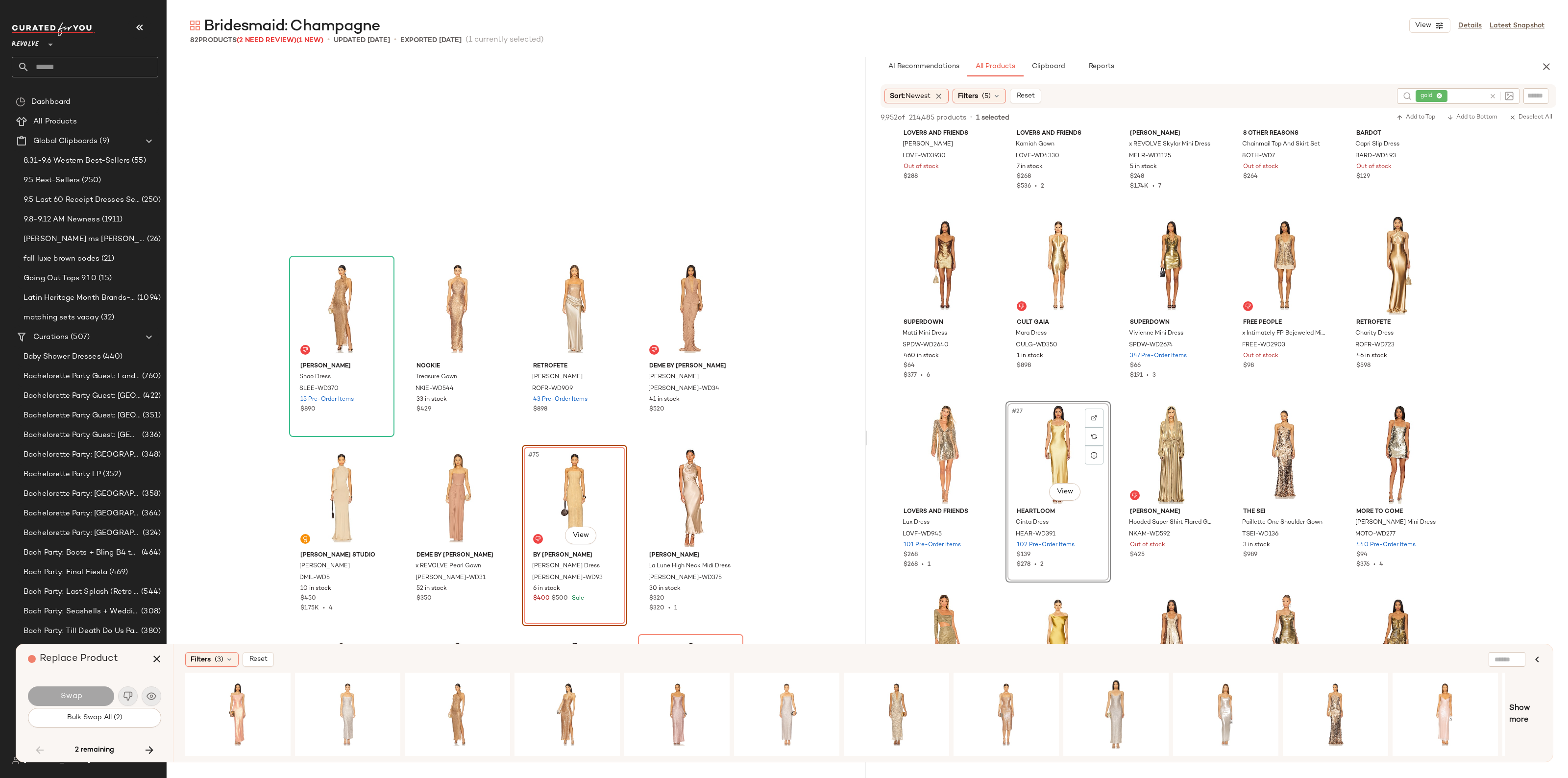
scroll to position [3215, 0]
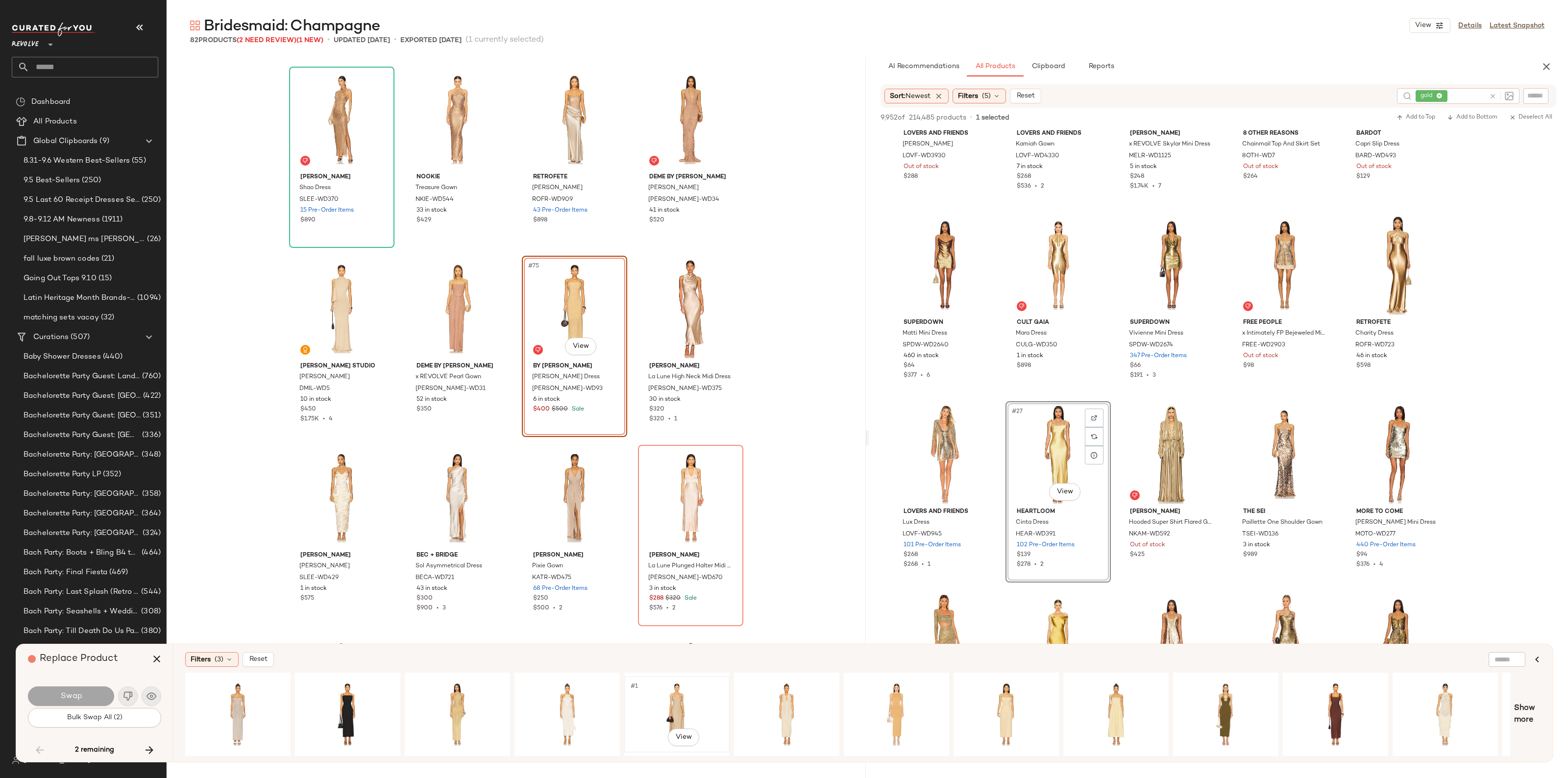
click at [656, 706] on div "#1 View" at bounding box center [677, 715] width 99 height 69
click at [86, 691] on button "Swap" at bounding box center [71, 696] width 86 height 19
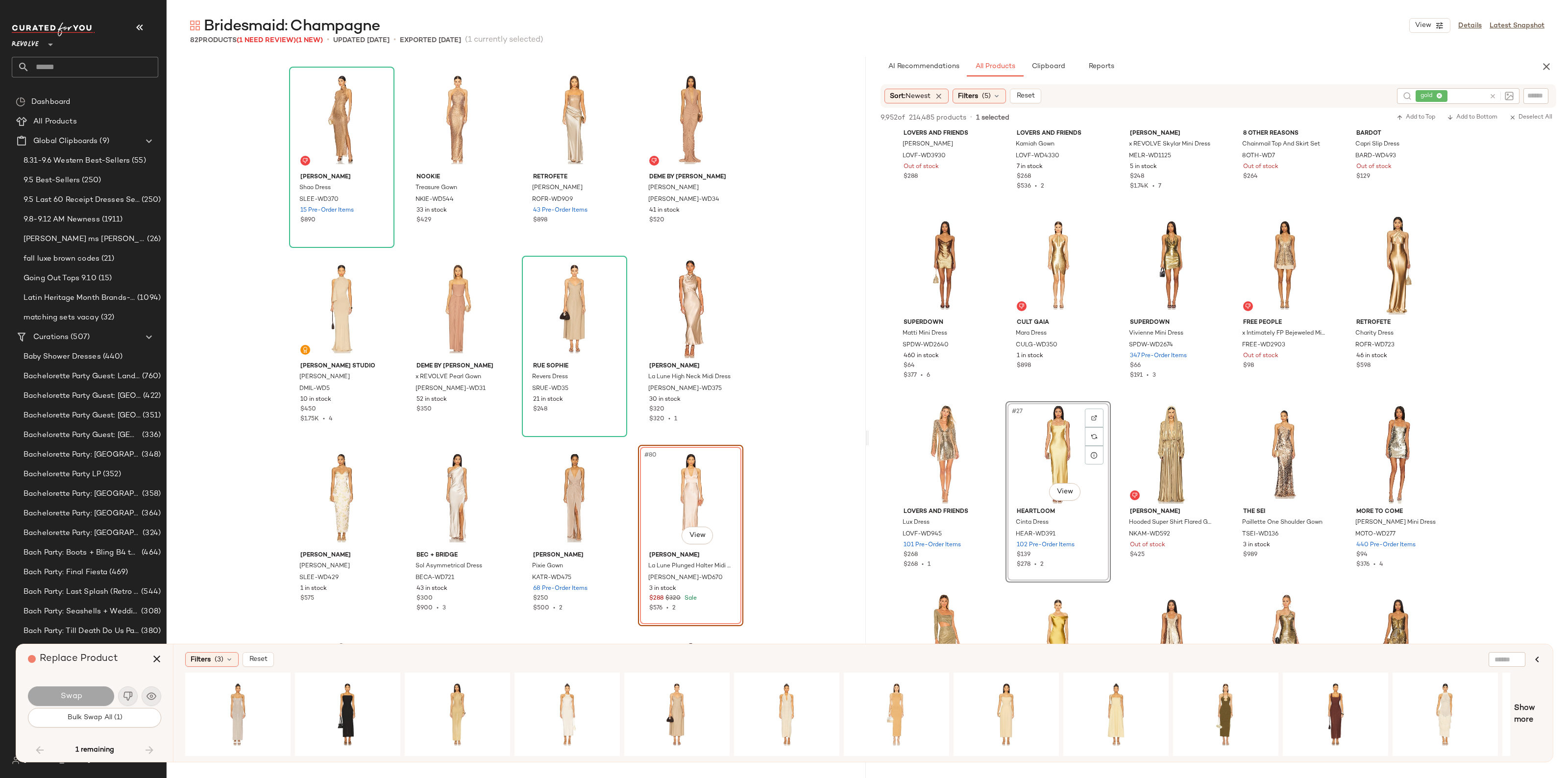
scroll to position [3280, 0]
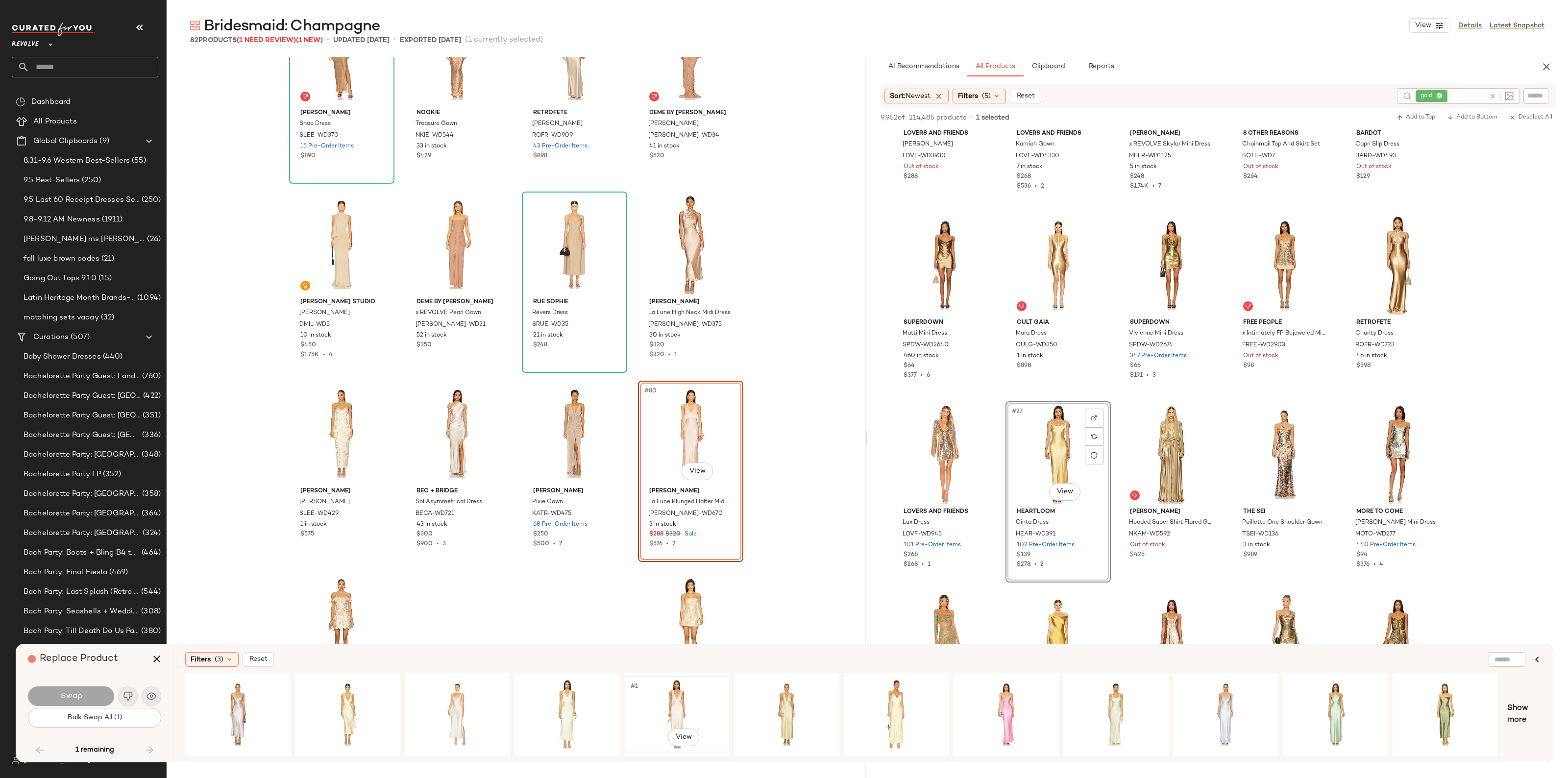
click at [692, 708] on div "#1 View" at bounding box center [677, 715] width 99 height 69
click at [77, 697] on span "Swap" at bounding box center [71, 696] width 22 height 9
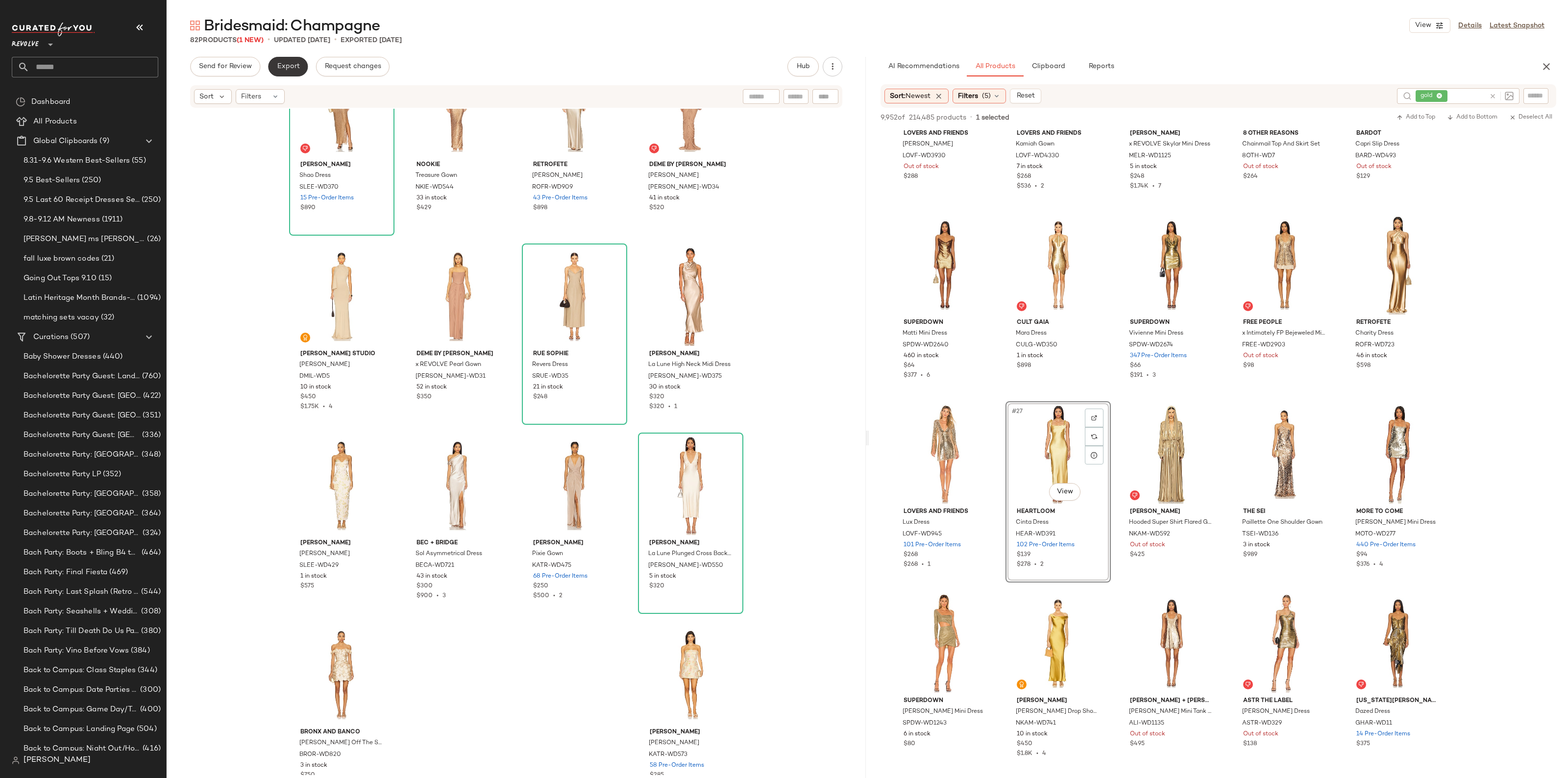
click at [298, 60] on button "Export" at bounding box center [287, 66] width 40 height 19
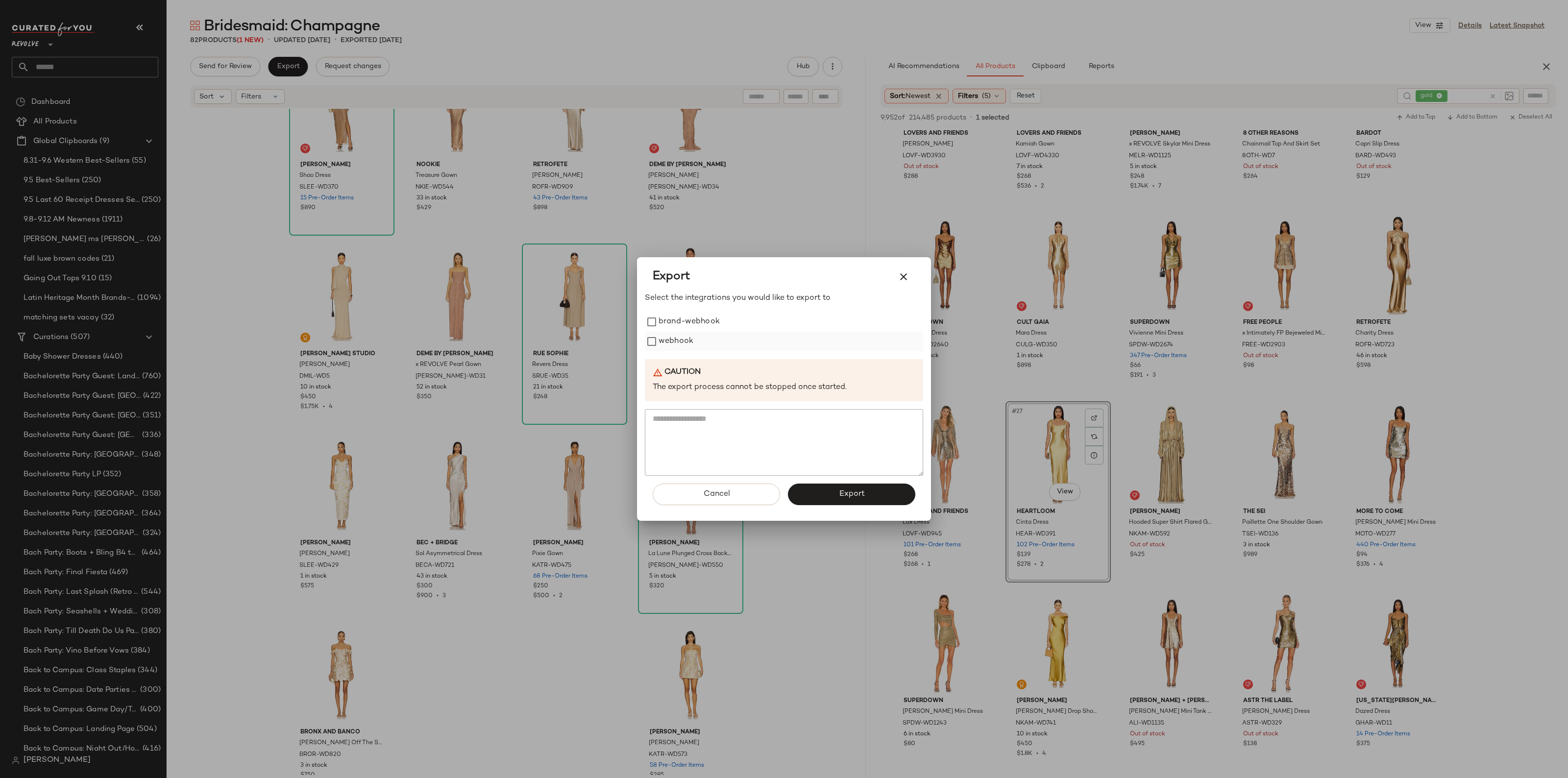
click at [668, 346] on label "webhook" at bounding box center [676, 342] width 35 height 19
click at [816, 491] on button "Export" at bounding box center [851, 494] width 127 height 21
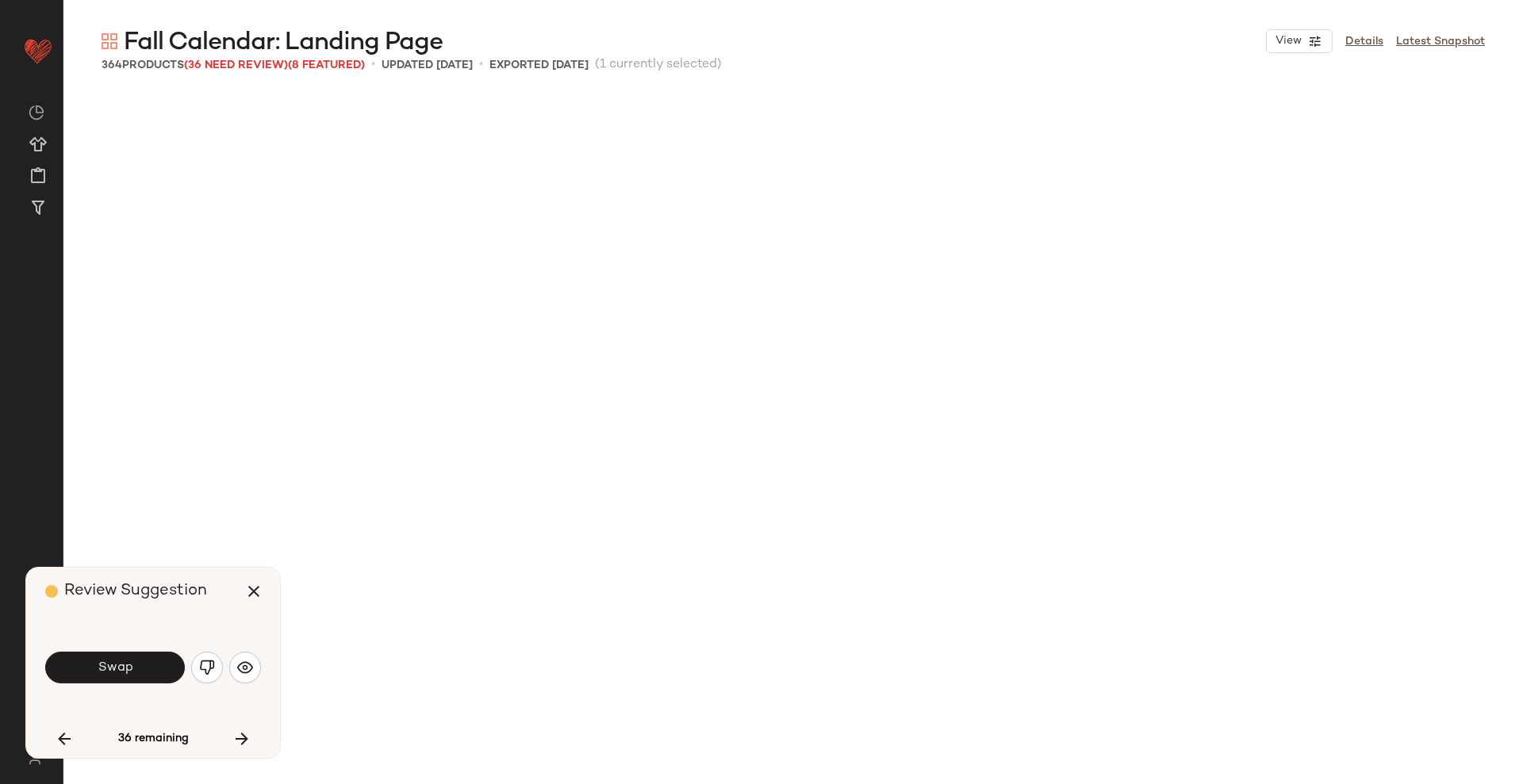
scroll to position [7957, 0]
